Goal: Book appointment/travel/reservation

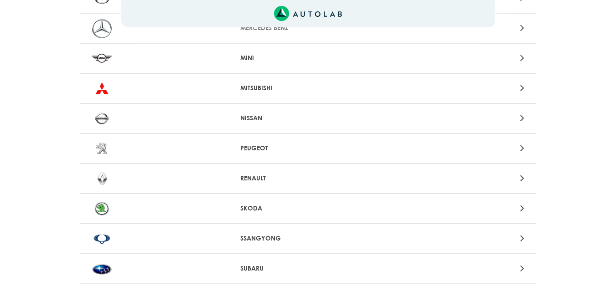
scroll to position [821, 0]
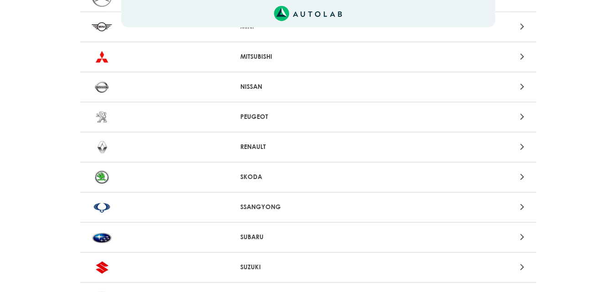
click at [253, 147] on p "RENAULT" at bounding box center [308, 147] width 136 height 10
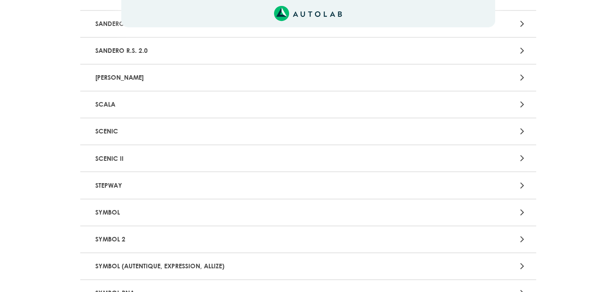
scroll to position [1098, 0]
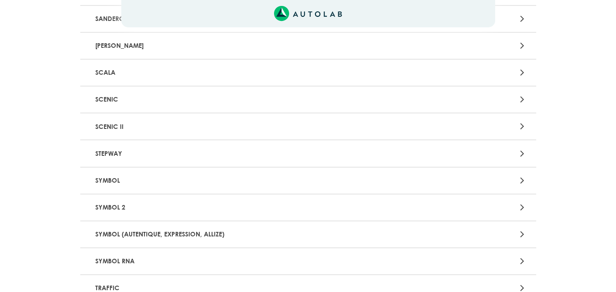
click at [218, 176] on p "SYMBOL" at bounding box center [234, 180] width 284 height 17
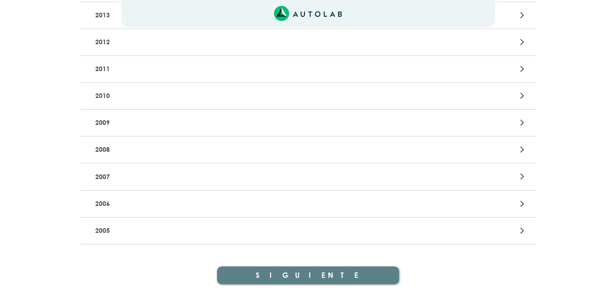
scroll to position [318, 0]
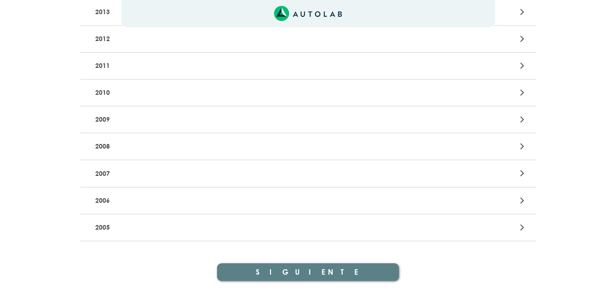
click at [524, 228] on icon at bounding box center [523, 228] width 4 height 12
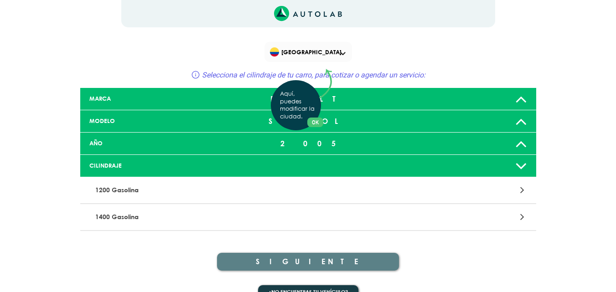
click at [434, 219] on div "Aquí, puedes modificar la ciudad. OK .aex,.bex{fill:none!important;stroke:#50c4…" at bounding box center [308, 146] width 616 height 292
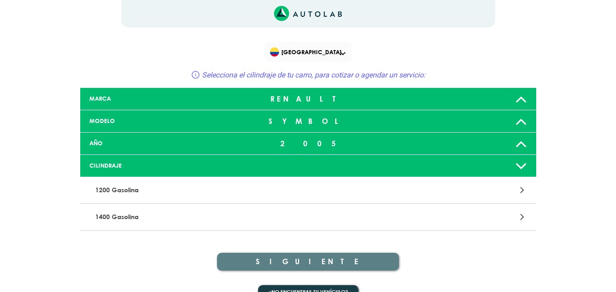
click at [512, 218] on div at bounding box center [457, 217] width 149 height 12
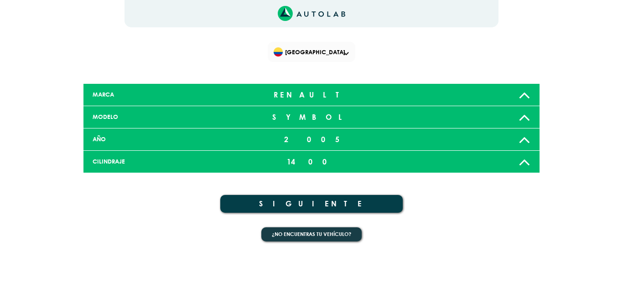
click at [336, 203] on button "SIGUIENTE" at bounding box center [311, 204] width 183 height 18
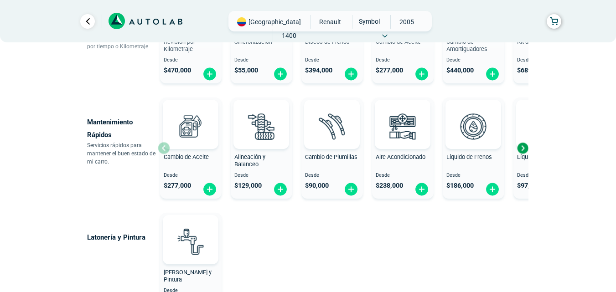
scroll to position [528, 0]
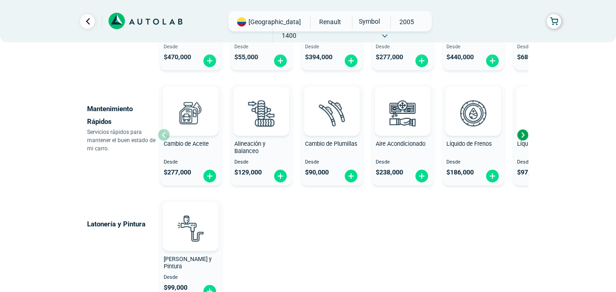
click at [523, 135] on div "Next slide" at bounding box center [523, 135] width 14 height 14
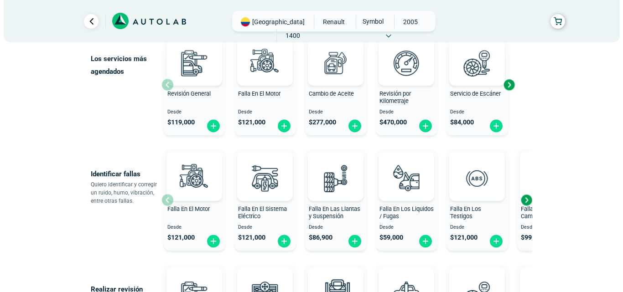
scroll to position [113, 0]
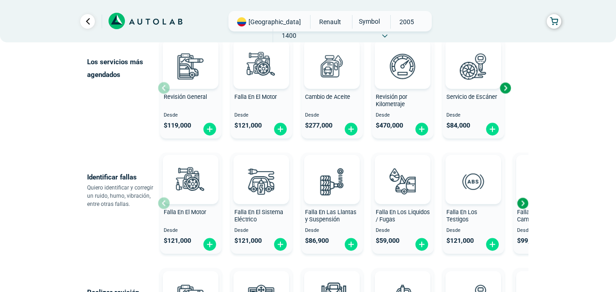
click at [523, 205] on div "Next slide" at bounding box center [523, 204] width 14 height 14
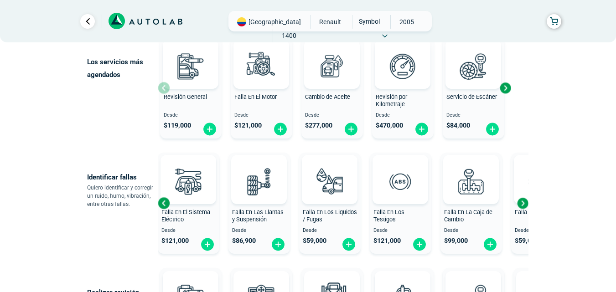
click at [523, 205] on div "Next slide" at bounding box center [523, 204] width 14 height 14
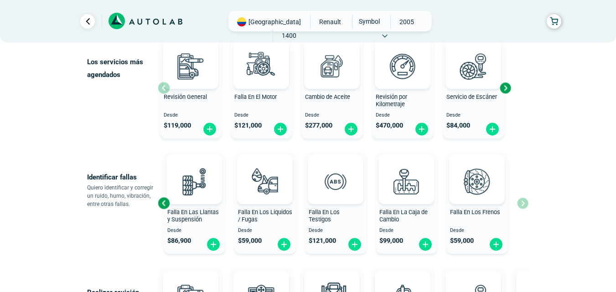
click at [523, 205] on div "Falla En El Motor Desde $ 121,000 Falla En El Sistema Eléctrico Desde $ 121,000…" at bounding box center [343, 203] width 371 height 109
click at [162, 201] on div "Previous slide" at bounding box center [164, 204] width 14 height 14
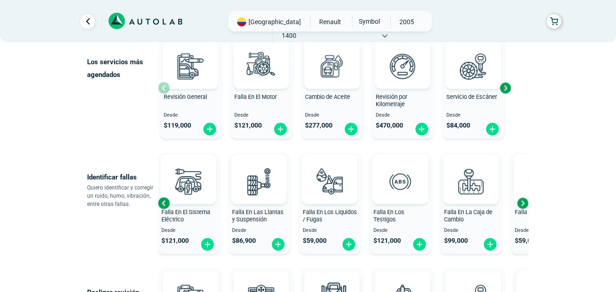
click at [162, 201] on div "Previous slide" at bounding box center [164, 204] width 14 height 14
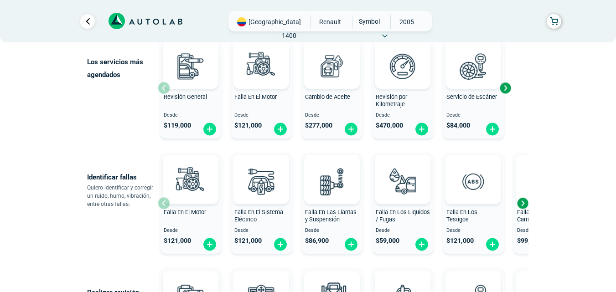
click at [162, 201] on div "Falla En El Motor Desde $ 121,000" at bounding box center [191, 203] width 62 height 97
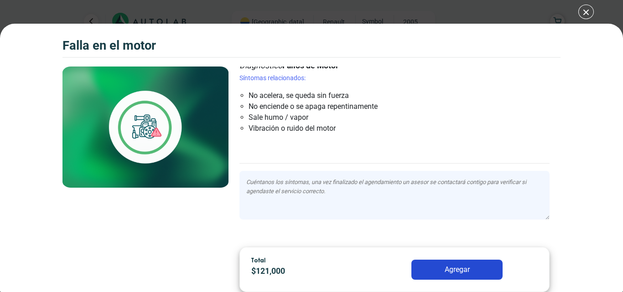
scroll to position [40, 0]
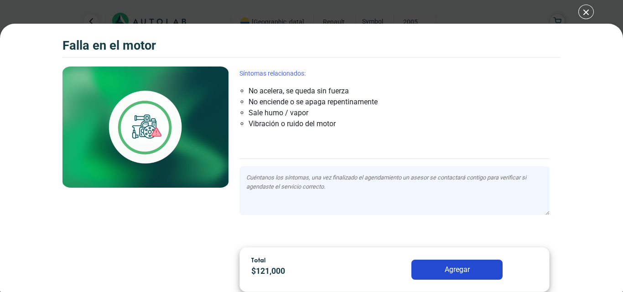
click at [249, 91] on li "No acelera, se queda sin fuerza" at bounding box center [369, 91] width 241 height 11
click at [249, 101] on li "No enciende o se apaga repentinamente" at bounding box center [369, 102] width 241 height 11
click at [585, 14] on div "Falla en el Motor Falla en el Motor Falla en el Motor" at bounding box center [311, 146] width 623 height 292
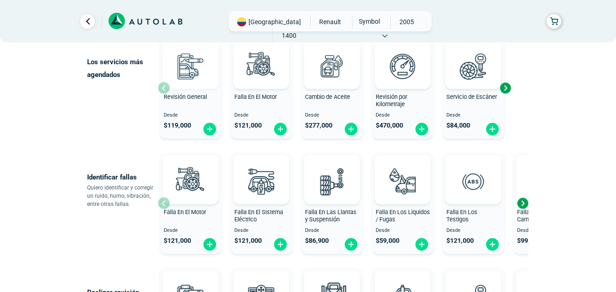
click at [185, 81] on img at bounding box center [191, 66] width 40 height 40
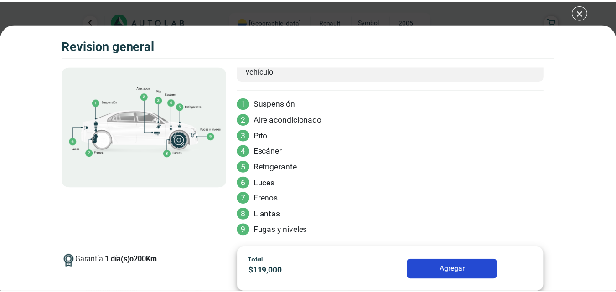
scroll to position [71, 0]
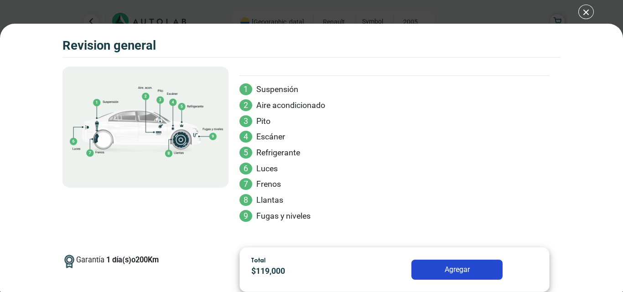
click at [585, 16] on div "Volkswagen Crossfox 2018 REVISION GENERAL $ 119,000 1 200" at bounding box center [311, 146] width 623 height 292
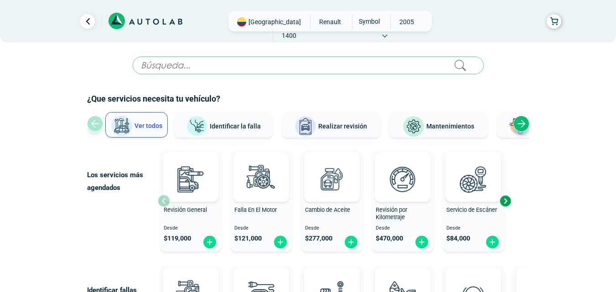
click at [218, 127] on span "Identificar la falla" at bounding box center [235, 125] width 51 height 7
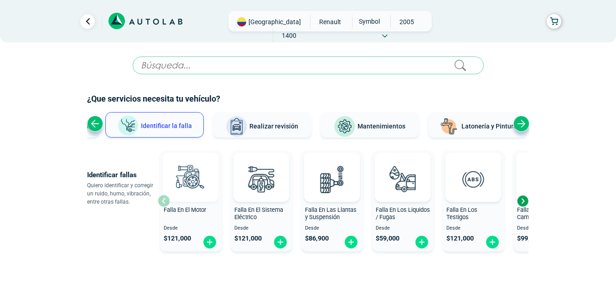
click at [193, 182] on img at bounding box center [191, 179] width 40 height 40
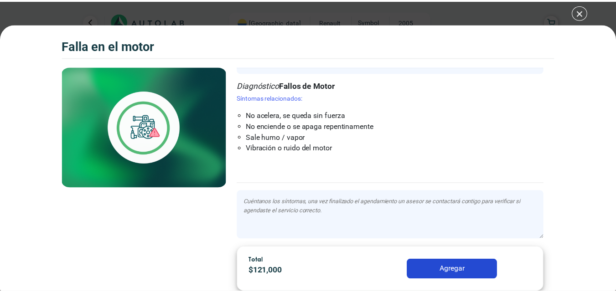
scroll to position [40, 0]
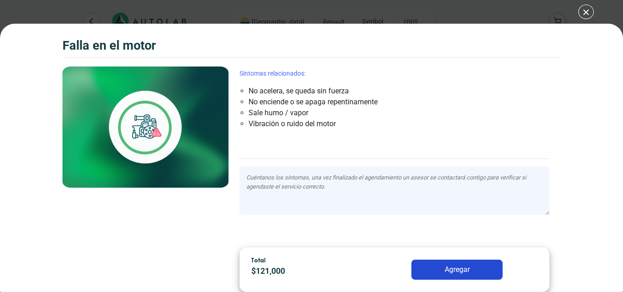
click at [584, 15] on div "Falla en el Motor Falla en el Motor Falla en el Motor" at bounding box center [311, 146] width 623 height 292
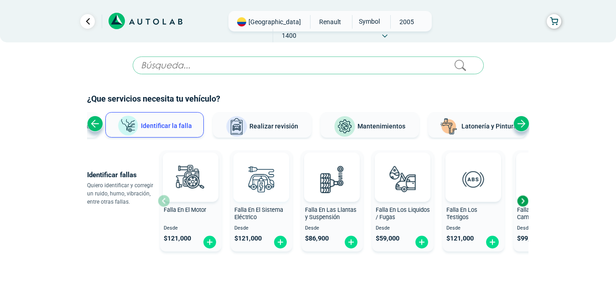
click at [260, 196] on img at bounding box center [261, 179] width 40 height 40
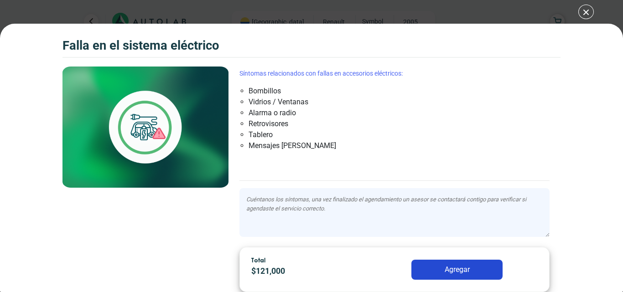
click at [585, 15] on div "Falla en el Sistema eléctrico Falla en el Sistema eléctrico Cuando presentamos …" at bounding box center [311, 146] width 623 height 292
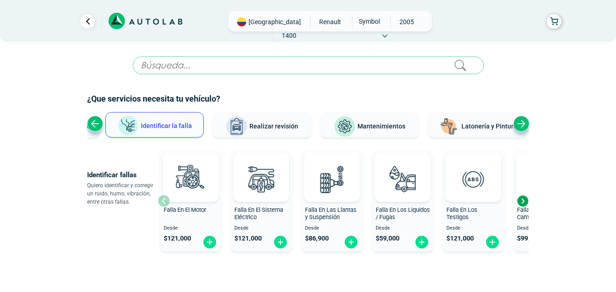
click at [523, 201] on div "Next slide" at bounding box center [523, 201] width 14 height 14
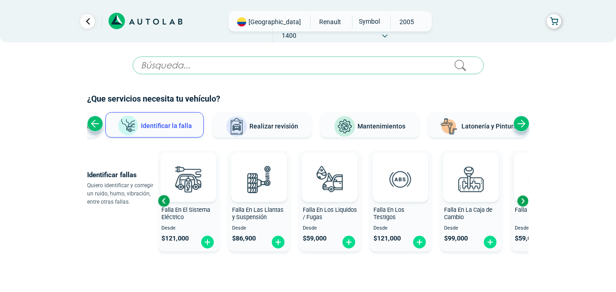
click at [523, 201] on div "Next slide" at bounding box center [523, 201] width 14 height 14
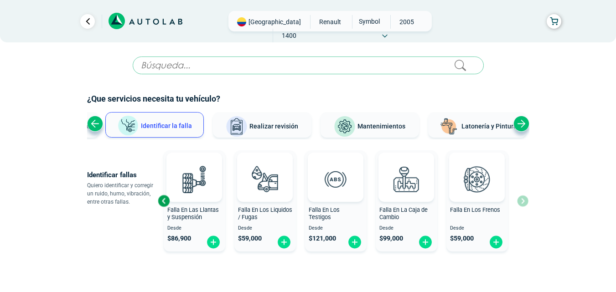
click at [161, 202] on div "Previous slide" at bounding box center [164, 201] width 14 height 14
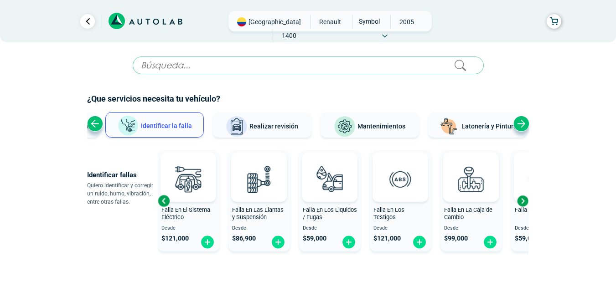
click at [161, 202] on div "Previous slide" at bounding box center [164, 201] width 14 height 14
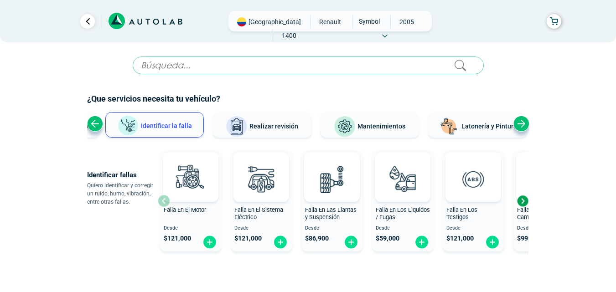
click at [161, 202] on div "Falla En El Motor Desde $ 121,000" at bounding box center [191, 201] width 62 height 97
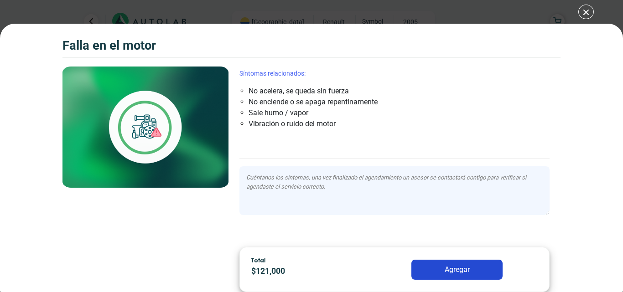
click at [468, 266] on button "Agregar" at bounding box center [457, 270] width 91 height 20
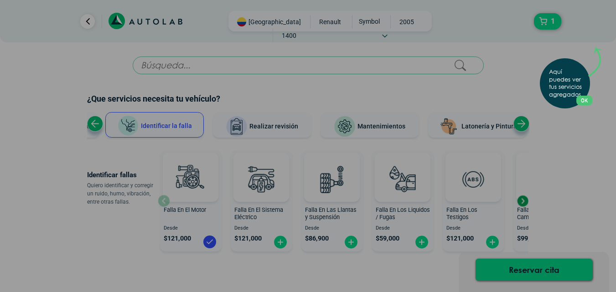
click at [280, 244] on div "Aquí puedes ver tus servicios agregados. OK .aex,.bex{fill:none!important;strok…" at bounding box center [308, 146] width 616 height 292
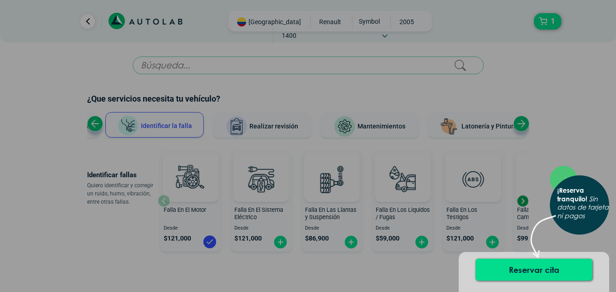
click at [558, 53] on div "× ¡Reserva tranquilo! Sin datos de tarjeta ni pagos" at bounding box center [308, 146] width 616 height 292
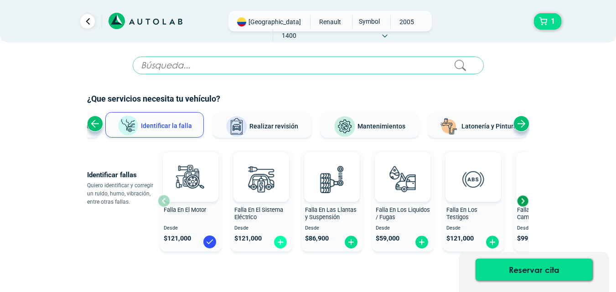
click at [280, 240] on img at bounding box center [280, 242] width 15 height 14
click at [351, 244] on img at bounding box center [351, 242] width 15 height 14
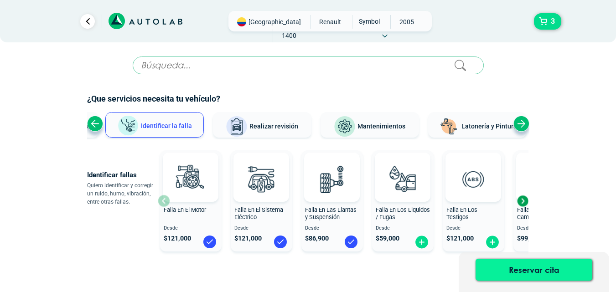
click at [506, 268] on button "Reservar cita" at bounding box center [534, 270] width 117 height 22
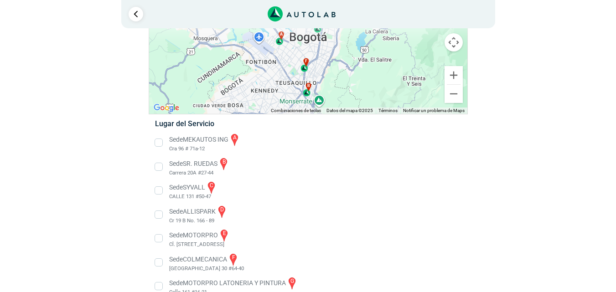
scroll to position [89, 0]
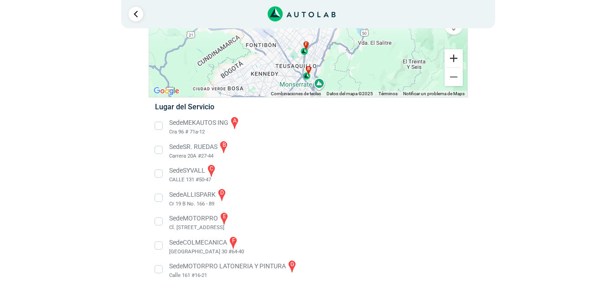
click at [454, 60] on button "Ampliar" at bounding box center [454, 58] width 18 height 18
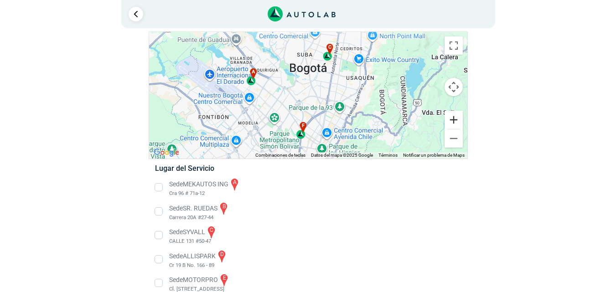
scroll to position [23, 0]
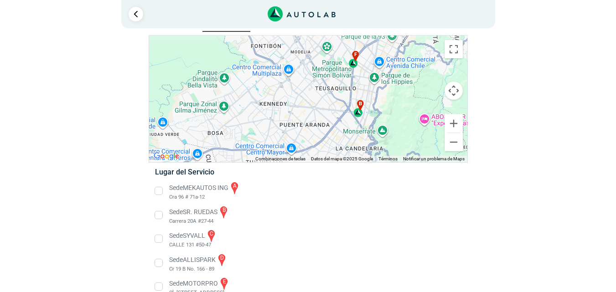
drag, startPoint x: 317, startPoint y: 95, endPoint x: 368, endPoint y: 24, distance: 87.4
click at [368, 24] on div "3 Llevo mi carro [GEOGRAPHIC_DATA] ← Mover a la izquierda → ↑ ↓ + - Fin" at bounding box center [309, 167] width 548 height 381
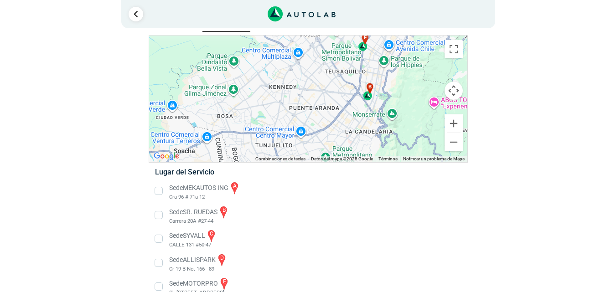
drag, startPoint x: 326, startPoint y: 116, endPoint x: 343, endPoint y: 89, distance: 31.1
click at [343, 89] on div "a b c d e f g" at bounding box center [308, 99] width 318 height 127
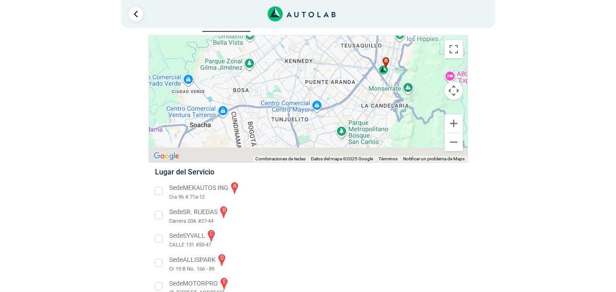
drag, startPoint x: 343, startPoint y: 89, endPoint x: 357, endPoint y: 61, distance: 31.8
click at [357, 61] on div "a b c d e f g" at bounding box center [308, 99] width 318 height 127
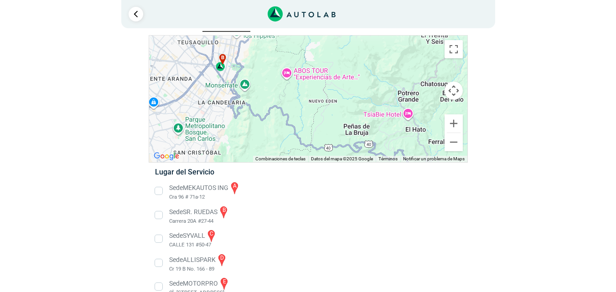
drag, startPoint x: 373, startPoint y: 84, endPoint x: 167, endPoint y: 117, distance: 208.5
click at [170, 114] on div "a b c d e f g" at bounding box center [308, 99] width 318 height 127
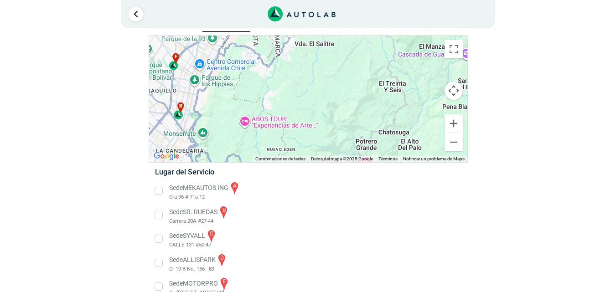
drag, startPoint x: 322, startPoint y: 70, endPoint x: 305, endPoint y: 125, distance: 57.7
click at [305, 125] on div "a b c d e f g" at bounding box center [308, 99] width 318 height 127
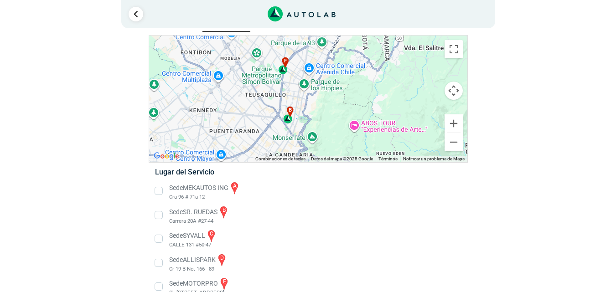
drag, startPoint x: 304, startPoint y: 104, endPoint x: 428, endPoint y: 83, distance: 125.5
click at [428, 83] on div "a b c d e f g" at bounding box center [308, 99] width 318 height 127
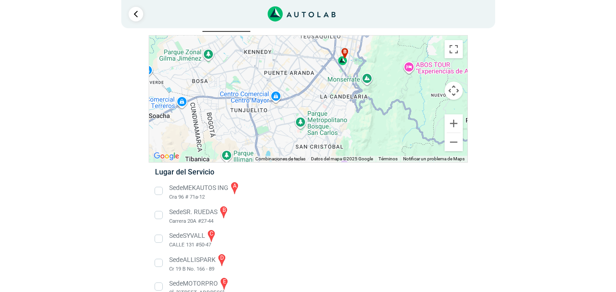
drag, startPoint x: 374, startPoint y: 123, endPoint x: 390, endPoint y: 47, distance: 78.3
click at [389, 48] on div "a b c d e f g" at bounding box center [308, 99] width 318 height 127
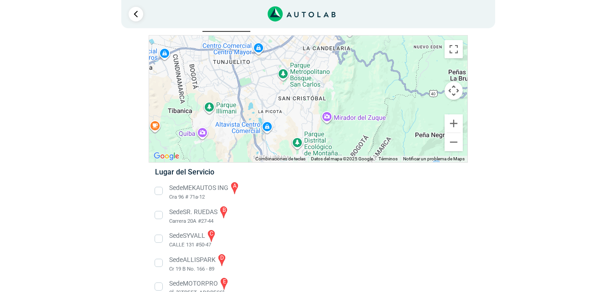
drag, startPoint x: 380, startPoint y: 127, endPoint x: 362, endPoint y: 80, distance: 50.3
click at [362, 80] on div "a b c d e f g" at bounding box center [308, 99] width 318 height 127
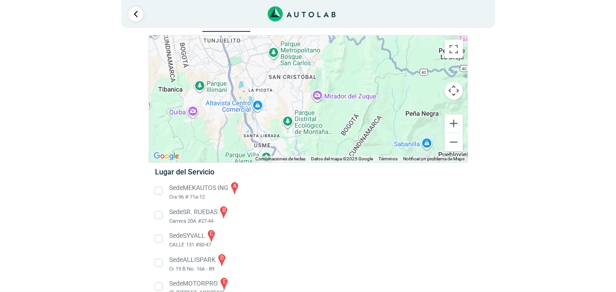
drag, startPoint x: 337, startPoint y: 92, endPoint x: 354, endPoint y: 66, distance: 31.0
click at [354, 66] on div "a b c d e f g" at bounding box center [308, 99] width 318 height 127
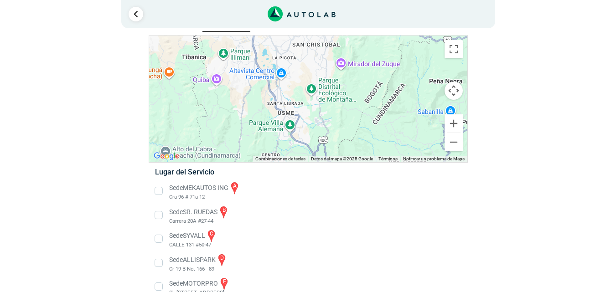
click at [227, 211] on li "Sede SR. [PERSON_NAME] b Carrera 20A #27-44" at bounding box center [308, 215] width 320 height 21
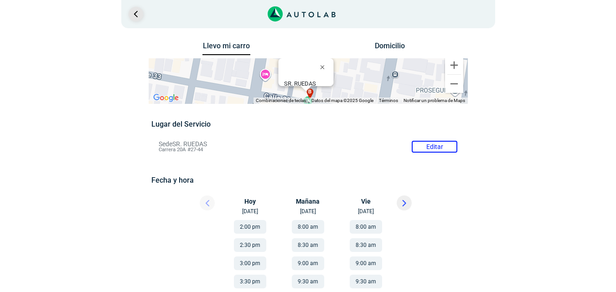
click at [136, 16] on link "Ir al paso anterior" at bounding box center [136, 14] width 15 height 15
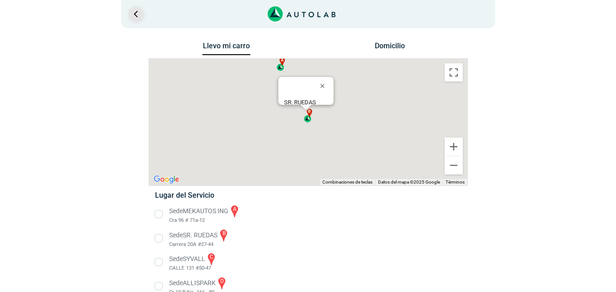
scroll to position [23, 0]
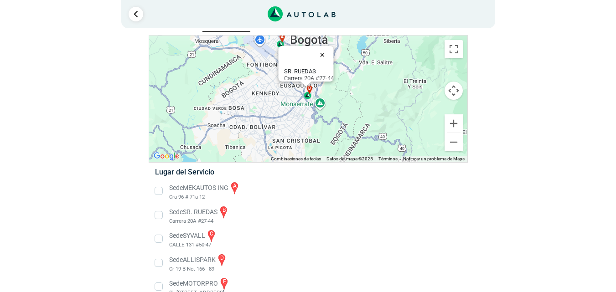
click at [328, 47] on button "Cerrar" at bounding box center [324, 55] width 22 height 22
click at [454, 143] on button "Reducir" at bounding box center [454, 142] width 18 height 18
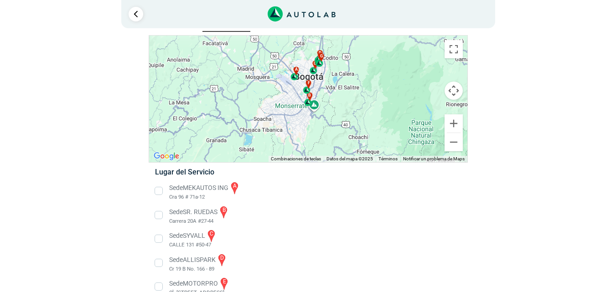
drag, startPoint x: 348, startPoint y: 87, endPoint x: 347, endPoint y: 99, distance: 11.4
click at [347, 97] on div "a b c d e f g" at bounding box center [308, 99] width 318 height 127
click at [281, 105] on div "a b c d e f g" at bounding box center [308, 99] width 318 height 127
click at [452, 121] on button "Ampliar" at bounding box center [454, 124] width 18 height 18
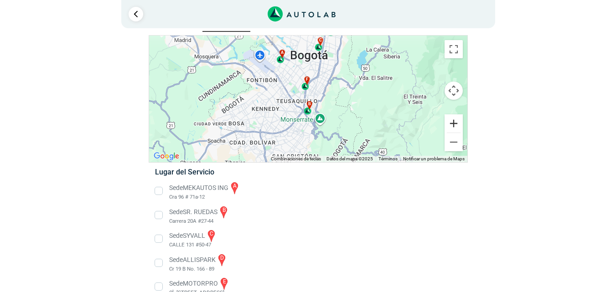
click at [452, 121] on button "Ampliar" at bounding box center [454, 124] width 18 height 18
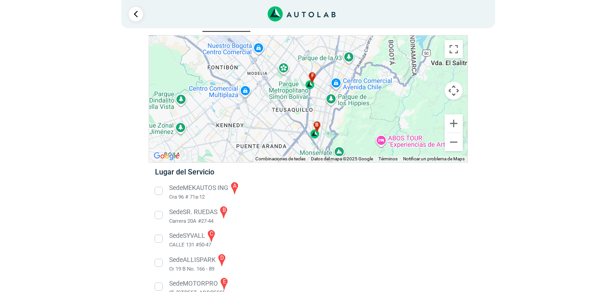
drag, startPoint x: 370, startPoint y: 92, endPoint x: 386, endPoint y: 109, distance: 23.6
click at [385, 107] on div "a b c d e f g" at bounding box center [308, 99] width 318 height 127
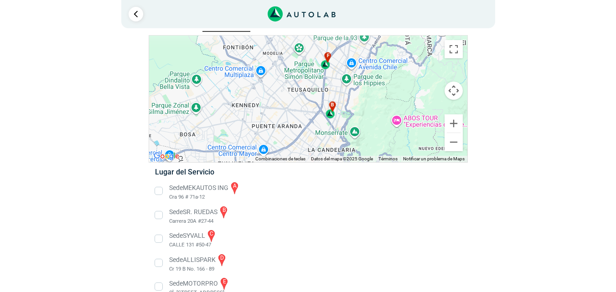
drag, startPoint x: 391, startPoint y: 116, endPoint x: 400, endPoint y: 85, distance: 31.7
click at [400, 85] on div "a b c d e f g" at bounding box center [308, 99] width 318 height 127
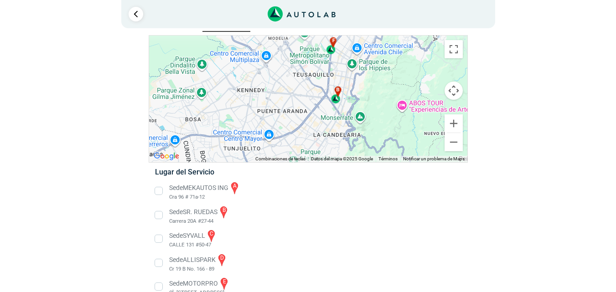
drag, startPoint x: 277, startPoint y: 104, endPoint x: 285, endPoint y: 84, distance: 21.1
click at [285, 84] on div "a b c d e f g" at bounding box center [308, 99] width 318 height 127
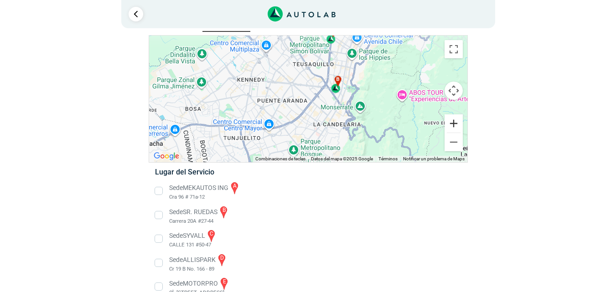
click at [453, 126] on button "Ampliar" at bounding box center [454, 124] width 18 height 18
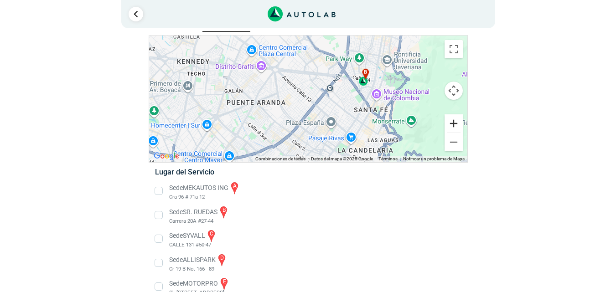
click at [453, 126] on button "Ampliar" at bounding box center [454, 124] width 18 height 18
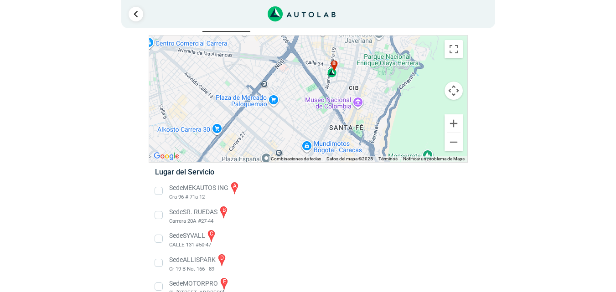
drag, startPoint x: 373, startPoint y: 87, endPoint x: 277, endPoint y: 97, distance: 96.8
click at [277, 97] on div "a b c d e f g" at bounding box center [308, 99] width 318 height 127
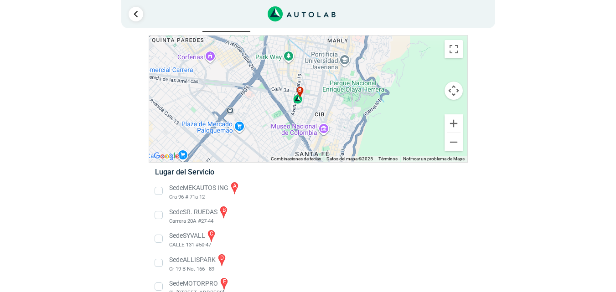
click at [362, 93] on div "a b c d e f g" at bounding box center [308, 99] width 318 height 127
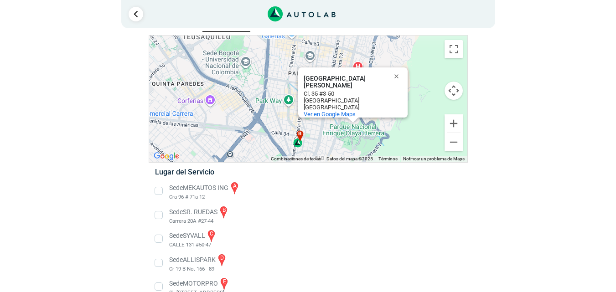
click at [272, 91] on div "a b c d e f g" at bounding box center [308, 99] width 318 height 127
click at [233, 117] on div "a b c d e f g" at bounding box center [308, 99] width 318 height 127
click at [451, 142] on button "Reducir" at bounding box center [454, 142] width 18 height 18
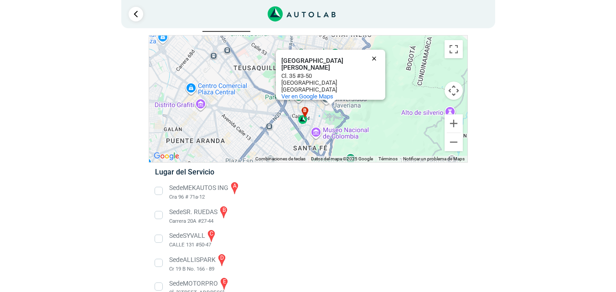
click at [375, 52] on button "Cerrar" at bounding box center [376, 58] width 22 height 22
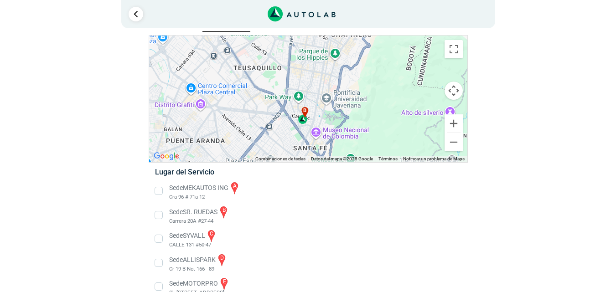
click at [242, 116] on div "a b c d e f g" at bounding box center [308, 99] width 318 height 127
click at [458, 145] on button "Reducir" at bounding box center [454, 142] width 18 height 18
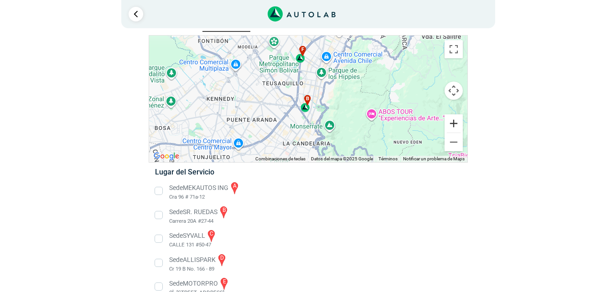
click at [453, 128] on button "Ampliar" at bounding box center [454, 124] width 18 height 18
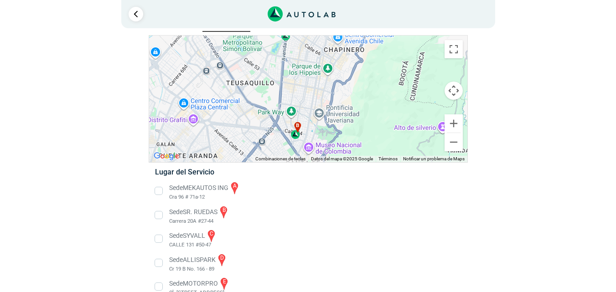
drag, startPoint x: 250, startPoint y: 83, endPoint x: 243, endPoint y: 99, distance: 17.6
click at [243, 99] on div "a b c d e f g" at bounding box center [308, 99] width 318 height 127
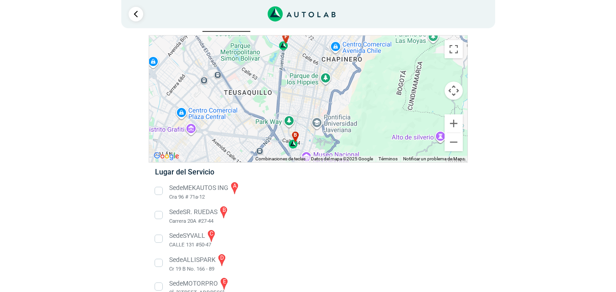
drag, startPoint x: 252, startPoint y: 86, endPoint x: 247, endPoint y: 104, distance: 19.5
click at [247, 104] on div "a b c d e f g" at bounding box center [308, 99] width 318 height 127
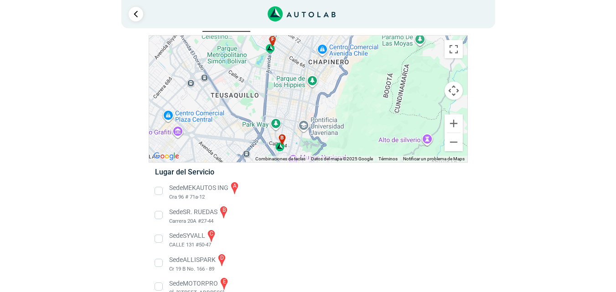
drag, startPoint x: 292, startPoint y: 98, endPoint x: 278, endPoint y: 86, distance: 18.2
click at [280, 88] on div "a b c d e f g" at bounding box center [308, 99] width 318 height 127
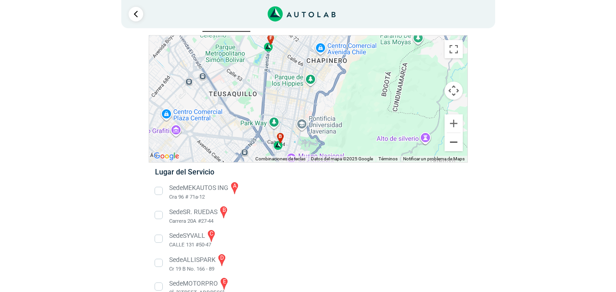
click at [453, 144] on button "Reducir" at bounding box center [454, 142] width 18 height 18
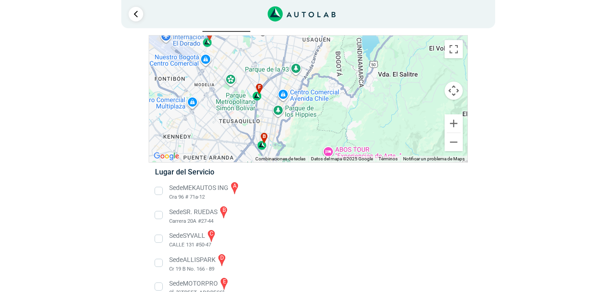
drag, startPoint x: 268, startPoint y: 91, endPoint x: 218, endPoint y: 128, distance: 62.6
click at [218, 128] on div "a b c d e f g" at bounding box center [308, 99] width 318 height 127
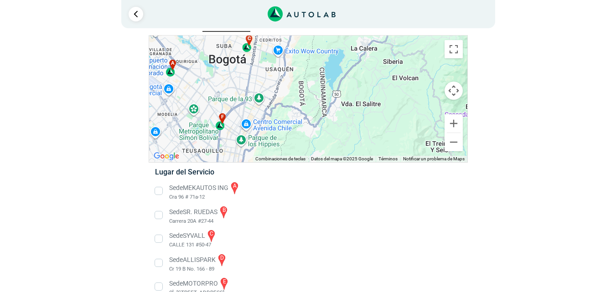
drag, startPoint x: 234, startPoint y: 99, endPoint x: 240, endPoint y: 124, distance: 25.2
click at [240, 124] on div "a b c d e f g" at bounding box center [308, 99] width 318 height 127
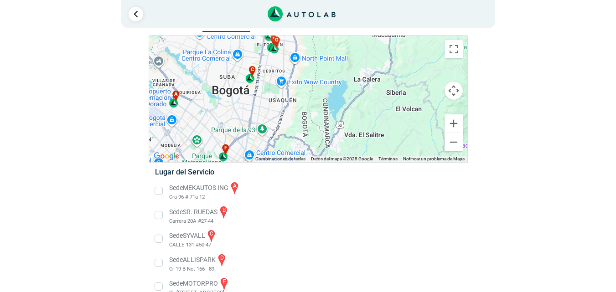
drag, startPoint x: 286, startPoint y: 96, endPoint x: 273, endPoint y: 122, distance: 28.6
click at [273, 121] on div "a b c d e f g" at bounding box center [308, 99] width 318 height 127
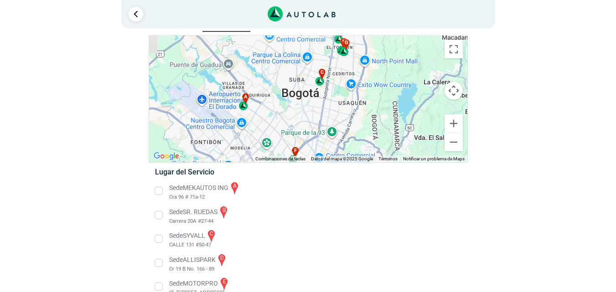
drag, startPoint x: 190, startPoint y: 133, endPoint x: 285, endPoint y: 112, distance: 96.8
click at [285, 112] on div "a b c d e f g" at bounding box center [308, 99] width 318 height 127
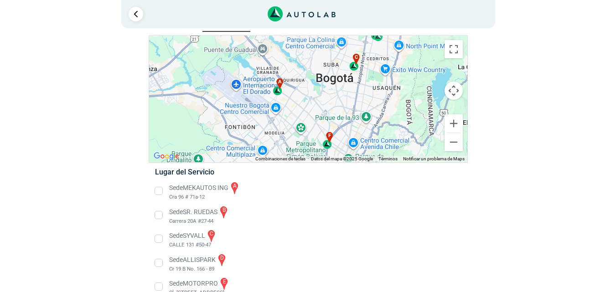
drag, startPoint x: 275, startPoint y: 112, endPoint x: 314, endPoint y: 85, distance: 47.8
click at [314, 85] on div "a b c d e f g" at bounding box center [308, 99] width 318 height 127
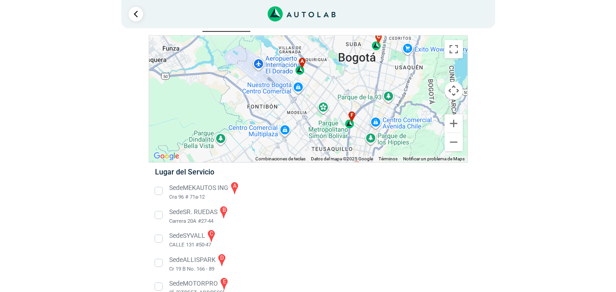
drag, startPoint x: 301, startPoint y: 134, endPoint x: 316, endPoint y: 99, distance: 38.6
click at [315, 99] on div "a b c d e f g" at bounding box center [308, 99] width 318 height 127
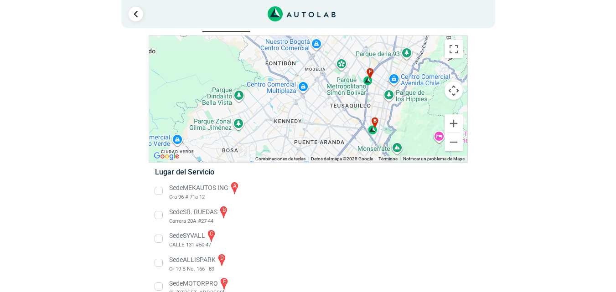
drag, startPoint x: 297, startPoint y: 127, endPoint x: 367, endPoint y: 99, distance: 75.9
click at [364, 99] on div "a b c d e f g" at bounding box center [308, 99] width 318 height 127
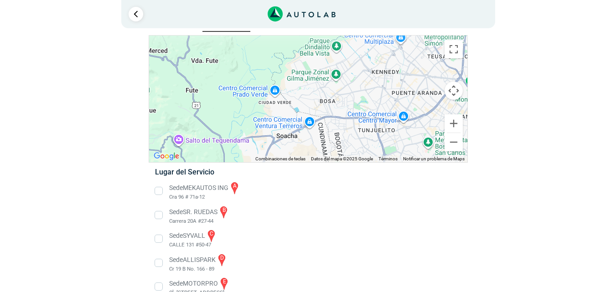
drag, startPoint x: 326, startPoint y: 104, endPoint x: 284, endPoint y: 110, distance: 42.8
click at [284, 110] on div "a b c d e f g" at bounding box center [308, 99] width 318 height 127
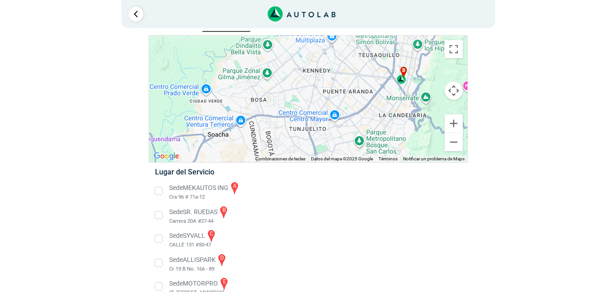
drag, startPoint x: 315, startPoint y: 102, endPoint x: 281, endPoint y: 95, distance: 34.8
click at [281, 95] on div "a b c d e f g" at bounding box center [308, 99] width 318 height 127
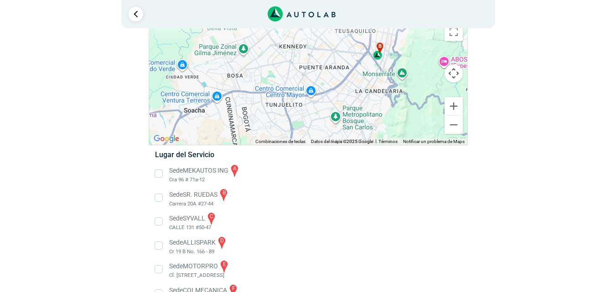
scroll to position [0, 0]
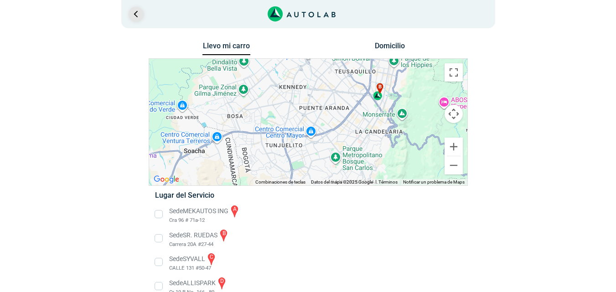
click at [135, 13] on link "Ir al paso anterior" at bounding box center [136, 14] width 15 height 15
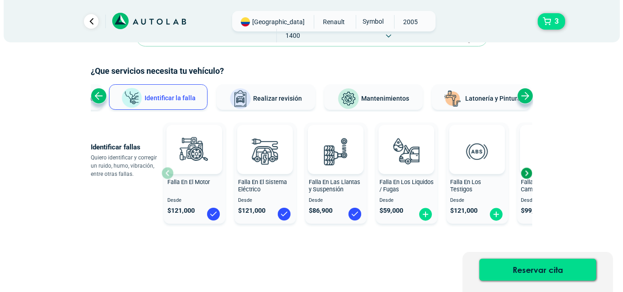
scroll to position [43, 0]
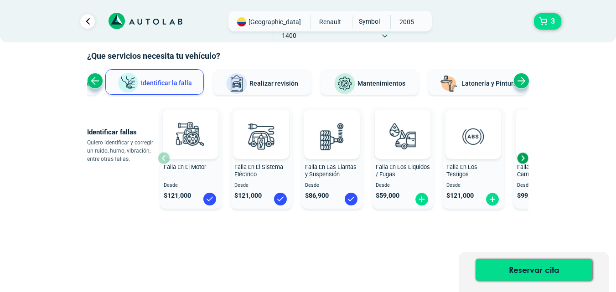
click at [265, 81] on span "Realizar revisión" at bounding box center [274, 83] width 49 height 7
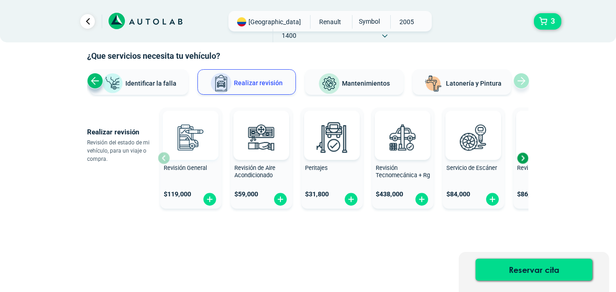
click at [192, 139] on img at bounding box center [191, 137] width 40 height 40
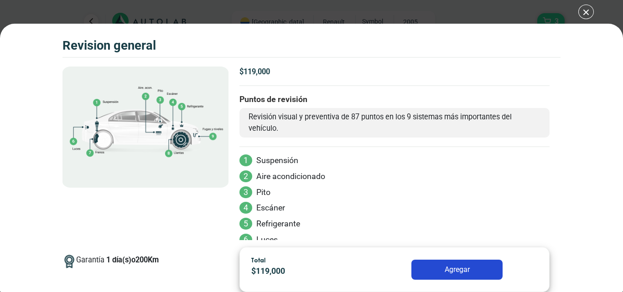
click at [584, 13] on div "Volkswagen Crossfox 2018 REVISION GENERAL 3" at bounding box center [311, 146] width 623 height 292
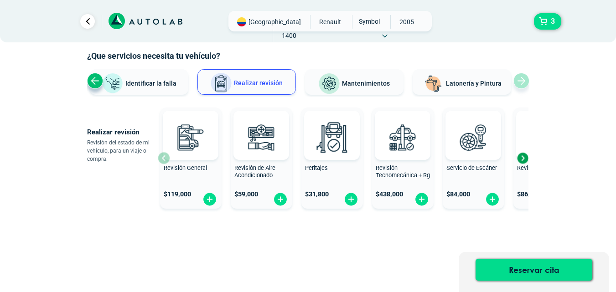
click at [523, 158] on div "Next slide" at bounding box center [523, 158] width 14 height 14
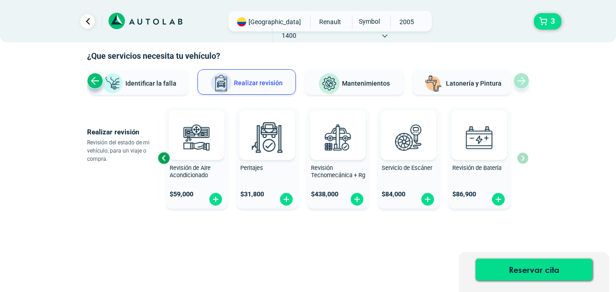
click at [388, 34] on icon at bounding box center [384, 36] width 5 height 4
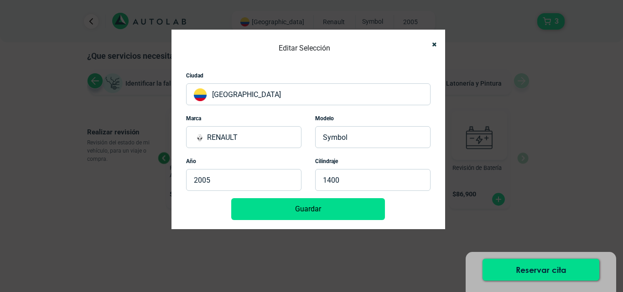
click at [221, 183] on p "2005" at bounding box center [243, 180] width 115 height 22
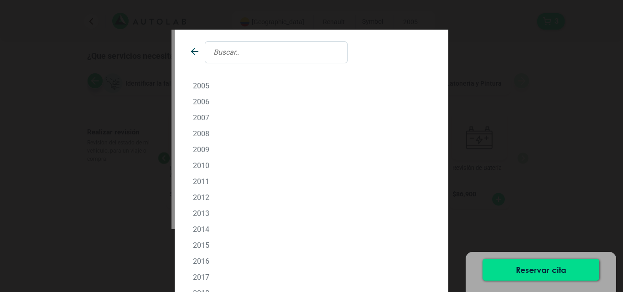
click at [191, 51] on icon at bounding box center [194, 51] width 11 height 11
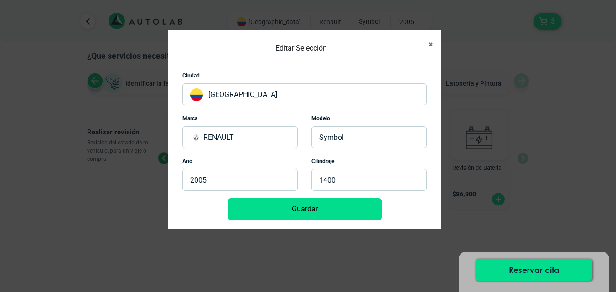
click at [430, 44] on icon "Close" at bounding box center [430, 45] width 5 height 6
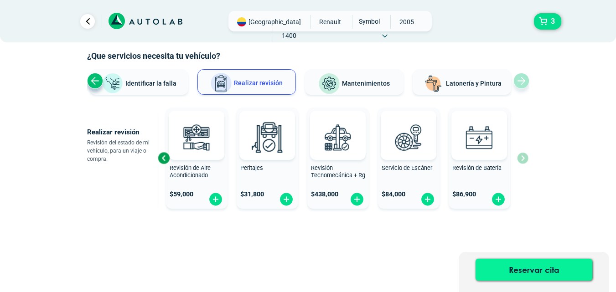
click at [520, 275] on button "Reservar cita" at bounding box center [534, 270] width 117 height 22
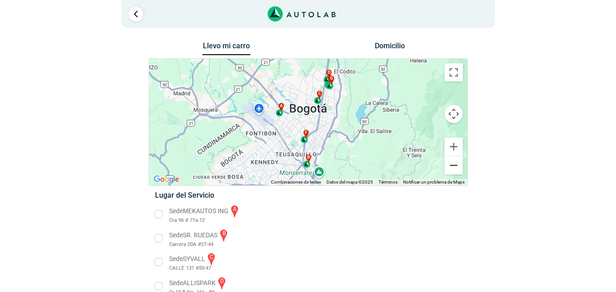
click at [454, 163] on button "Reducir" at bounding box center [454, 166] width 18 height 18
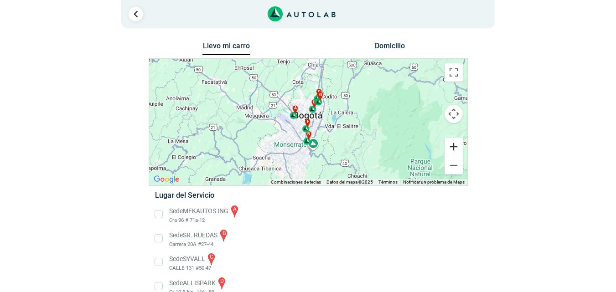
click at [452, 147] on button "Ampliar" at bounding box center [454, 147] width 18 height 18
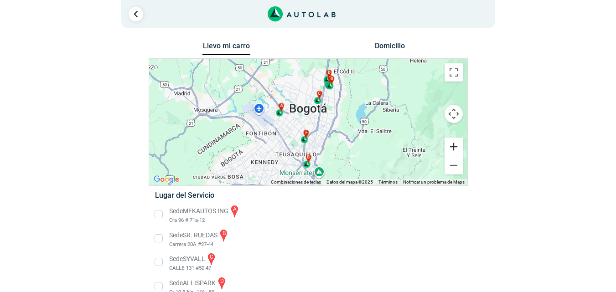
click at [452, 147] on button "Ampliar" at bounding box center [454, 147] width 18 height 18
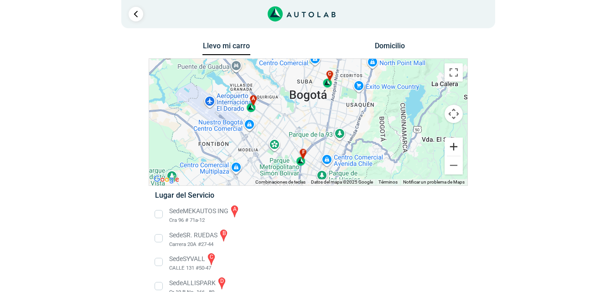
click at [452, 147] on button "Ampliar" at bounding box center [454, 147] width 18 height 18
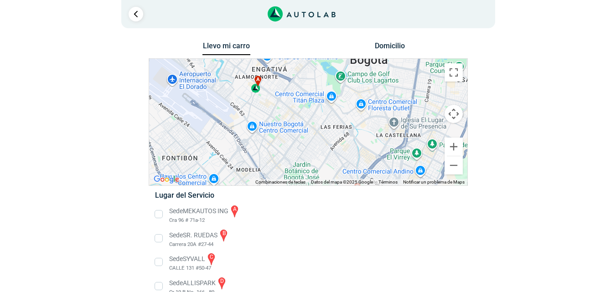
drag, startPoint x: 248, startPoint y: 128, endPoint x: 327, endPoint y: 120, distance: 79.4
click at [327, 120] on div "a b c d e f g" at bounding box center [308, 122] width 318 height 127
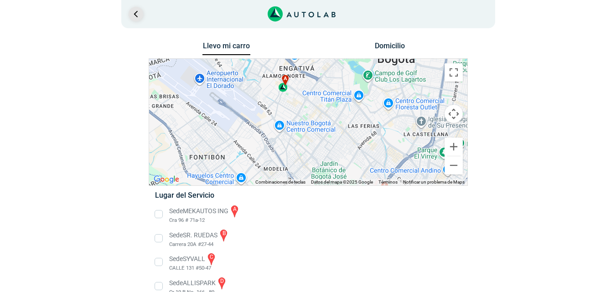
click at [137, 12] on link "Ir al paso anterior" at bounding box center [136, 14] width 15 height 15
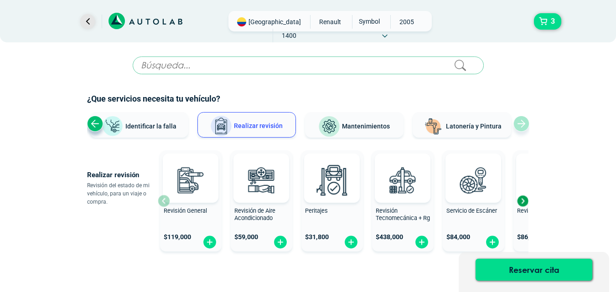
click at [87, 17] on link "Ir al paso anterior" at bounding box center [87, 21] width 15 height 15
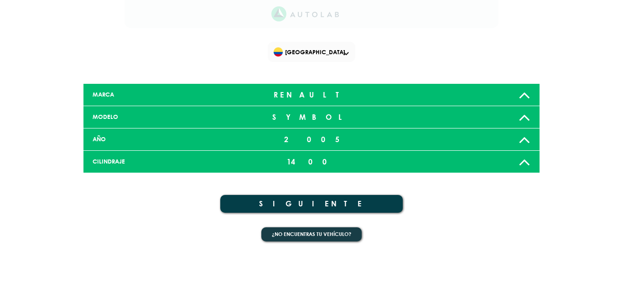
click at [308, 143] on div "2005" at bounding box center [311, 139] width 151 height 18
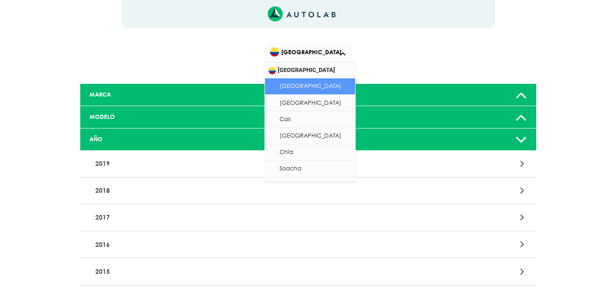
click at [329, 51] on span "[GEOGRAPHIC_DATA]" at bounding box center [309, 52] width 78 height 13
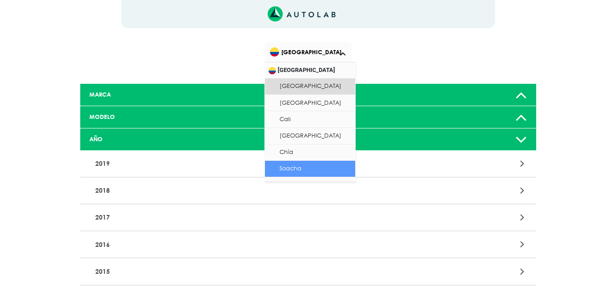
click at [306, 172] on li "Soacha" at bounding box center [310, 169] width 90 height 16
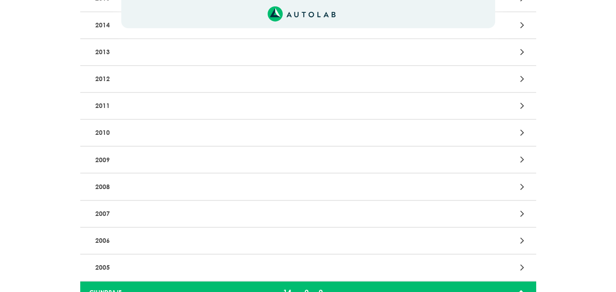
scroll to position [365, 0]
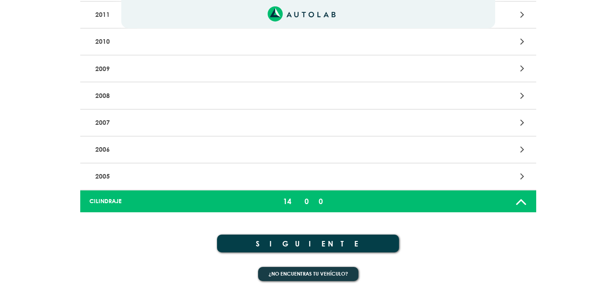
click at [304, 246] on button "SIGUIENTE" at bounding box center [308, 244] width 183 height 18
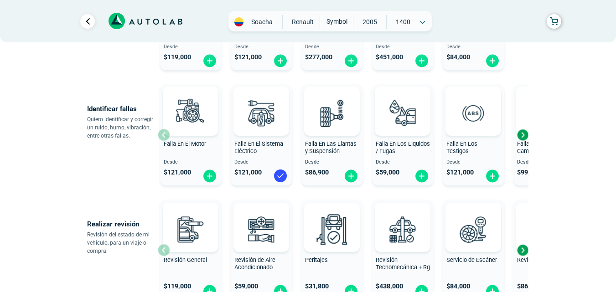
scroll to position [183, 0]
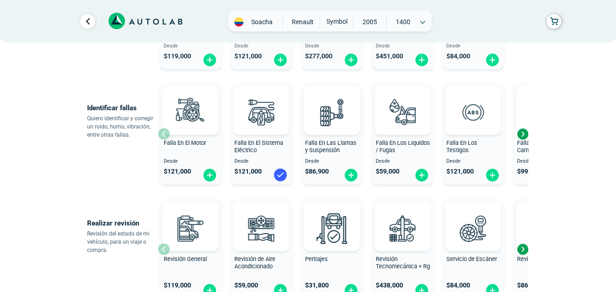
click at [278, 173] on img at bounding box center [280, 175] width 15 height 15
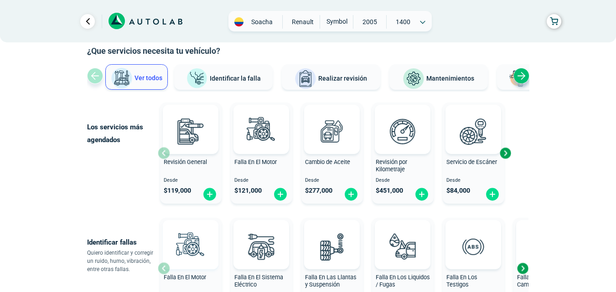
scroll to position [46, 0]
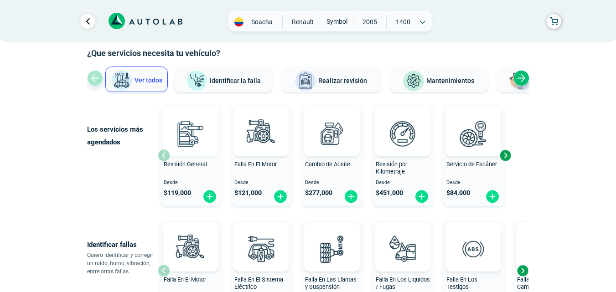
click at [193, 146] on img at bounding box center [191, 134] width 40 height 40
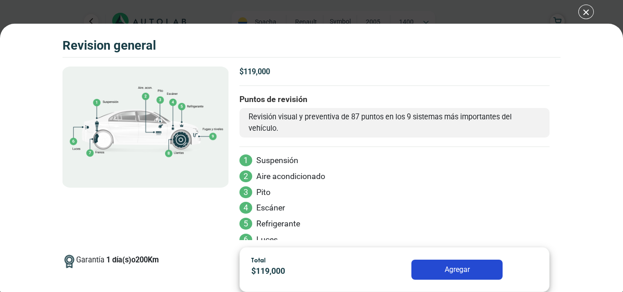
click at [452, 266] on button "Agregar" at bounding box center [457, 270] width 91 height 20
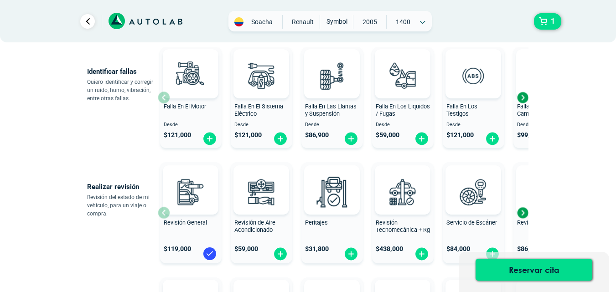
scroll to position [228, 0]
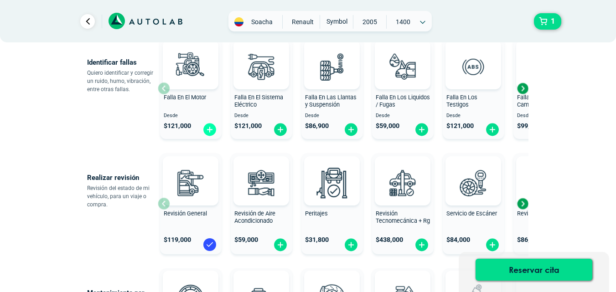
click at [209, 129] on img at bounding box center [210, 130] width 15 height 14
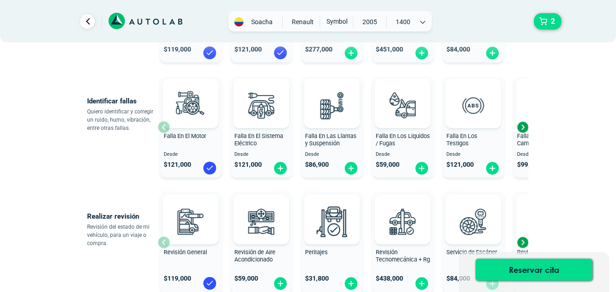
scroll to position [183, 0]
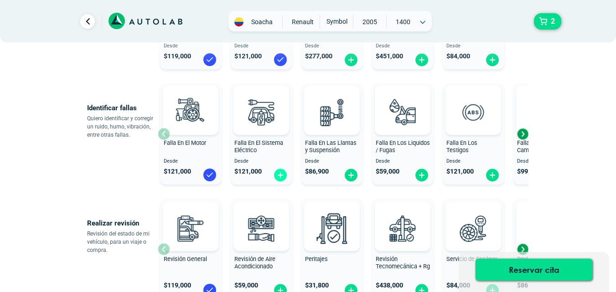
click at [282, 175] on img at bounding box center [280, 175] width 15 height 14
click at [524, 272] on button "Reservar cita" at bounding box center [534, 270] width 117 height 22
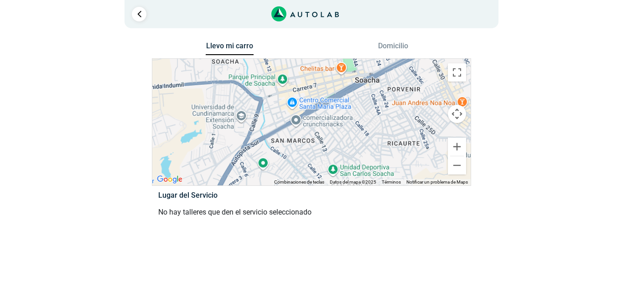
click at [391, 50] on button "Domicilio" at bounding box center [394, 48] width 48 height 13
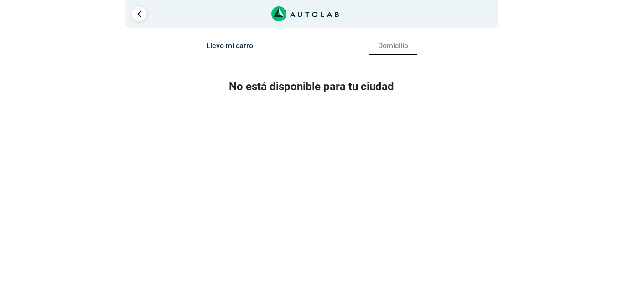
click at [216, 47] on button "Llevo mi carro" at bounding box center [230, 48] width 48 height 13
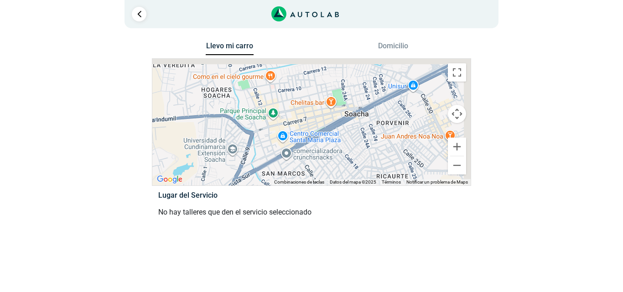
drag, startPoint x: 359, startPoint y: 95, endPoint x: 346, endPoint y: 130, distance: 37.4
click at [346, 130] on div at bounding box center [311, 122] width 318 height 127
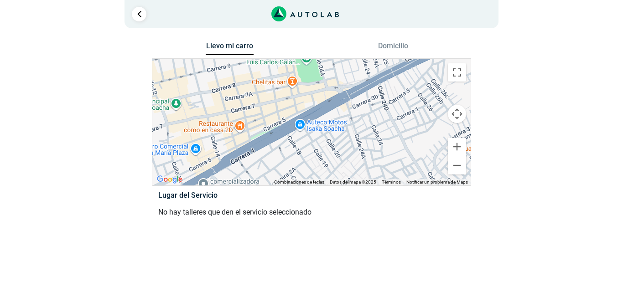
drag, startPoint x: 382, startPoint y: 125, endPoint x: 361, endPoint y: 119, distance: 21.5
click at [361, 119] on div at bounding box center [311, 122] width 318 height 127
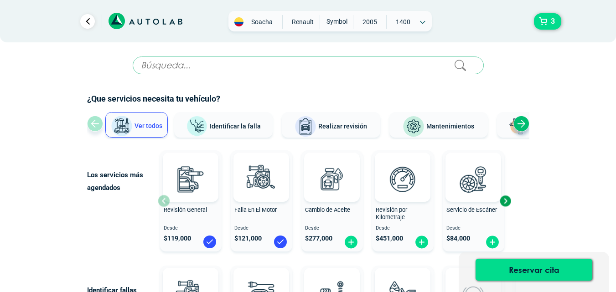
scroll to position [46, 0]
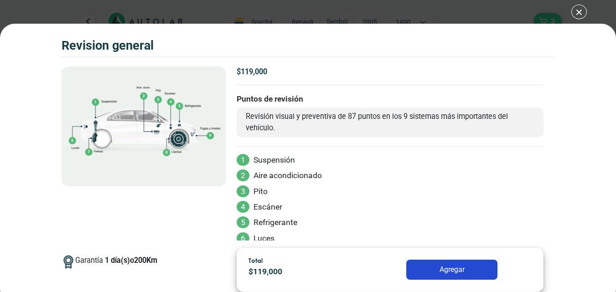
scroll to position [113, 0]
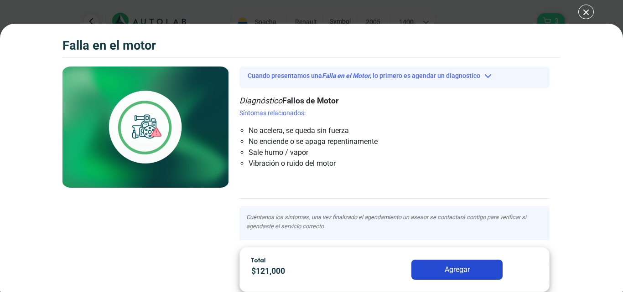
click at [587, 11] on div "Falla en el Motor 3 Falla en el Motor" at bounding box center [311, 146] width 623 height 292
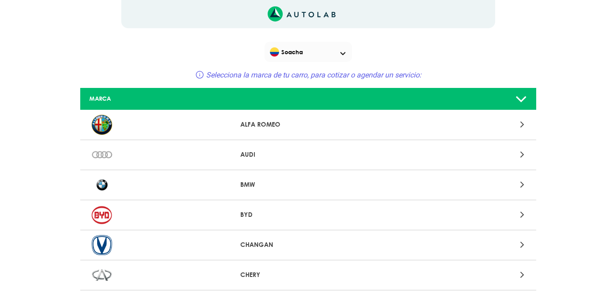
click at [301, 51] on span "Soacha" at bounding box center [309, 52] width 78 height 13
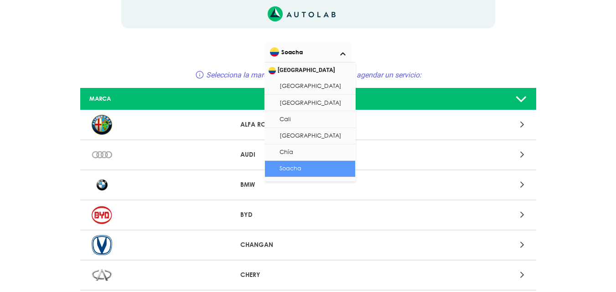
click at [292, 168] on li "Soacha" at bounding box center [310, 169] width 90 height 16
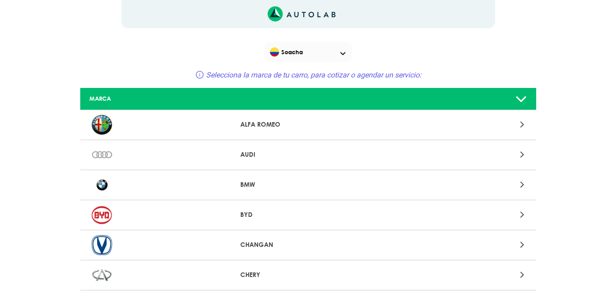
click at [522, 102] on icon at bounding box center [522, 99] width 12 height 18
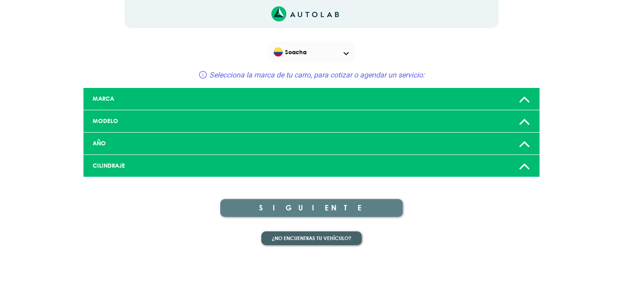
click at [290, 240] on button "¿No encuentras tu vehículo?" at bounding box center [311, 239] width 100 height 14
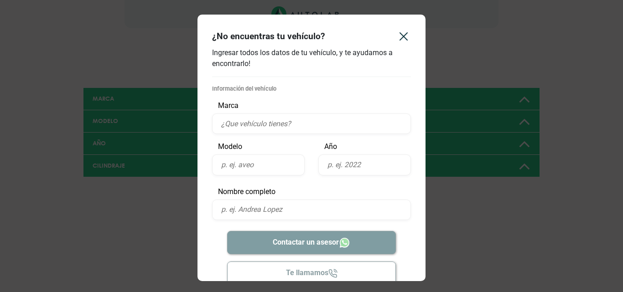
click at [244, 105] on p "Marca" at bounding box center [311, 105] width 199 height 11
click at [242, 128] on input "text" at bounding box center [311, 124] width 199 height 21
type input "renault"
click at [236, 167] on input "text" at bounding box center [258, 165] width 93 height 21
type input "symbol"
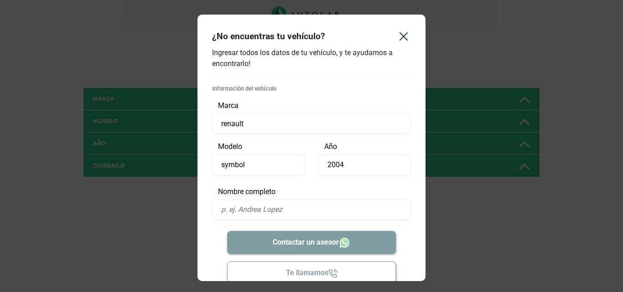
type input "2004"
drag, startPoint x: 241, startPoint y: 213, endPoint x: 238, endPoint y: 206, distance: 7.6
click at [239, 208] on input "text" at bounding box center [311, 210] width 199 height 21
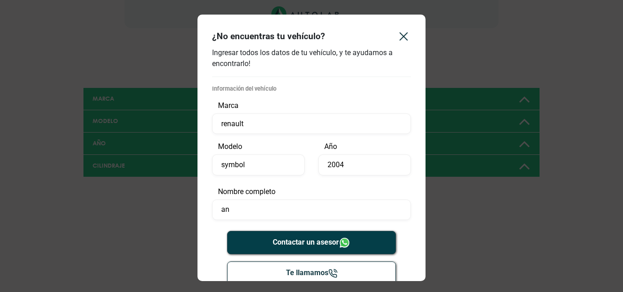
type input "a"
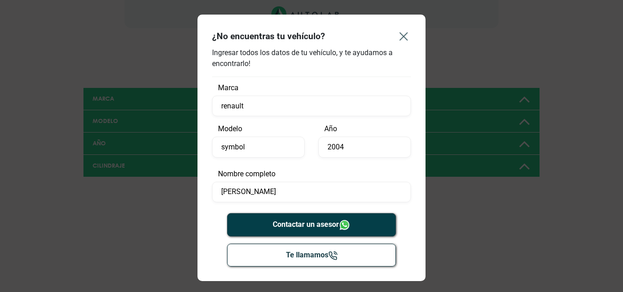
type input "[PERSON_NAME]"
click at [403, 36] on icon "Close" at bounding box center [403, 36] width 7 height 7
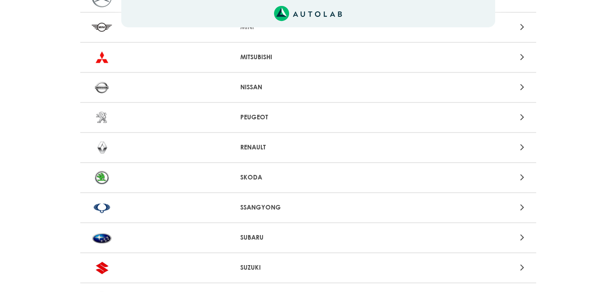
scroll to position [821, 0]
click at [242, 150] on p "RENAULT" at bounding box center [308, 147] width 136 height 10
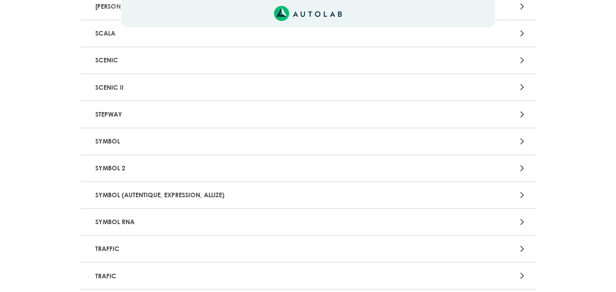
scroll to position [1141, 0]
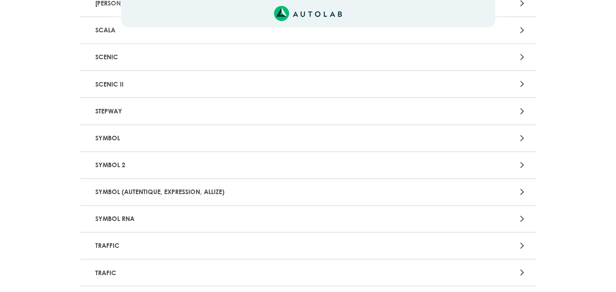
click at [111, 139] on p "SYMBOL" at bounding box center [234, 138] width 284 height 17
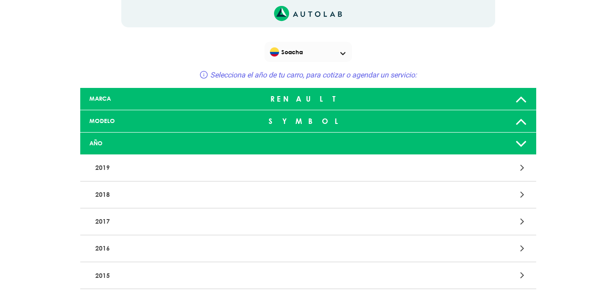
click at [521, 120] on icon at bounding box center [522, 121] width 12 height 18
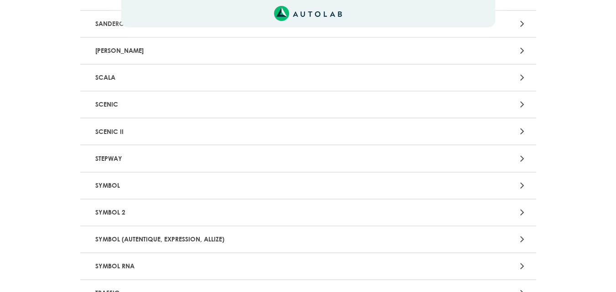
scroll to position [1095, 0]
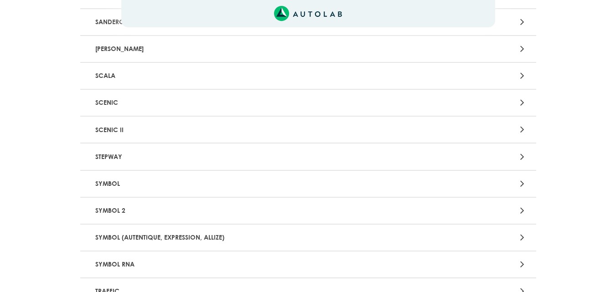
click at [186, 237] on p "SYMBOL (AUTENTIQUE, EXPRESSION, ALLIZE)" at bounding box center [234, 238] width 284 height 17
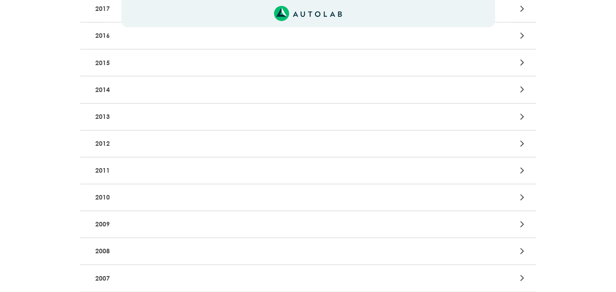
scroll to position [385, 0]
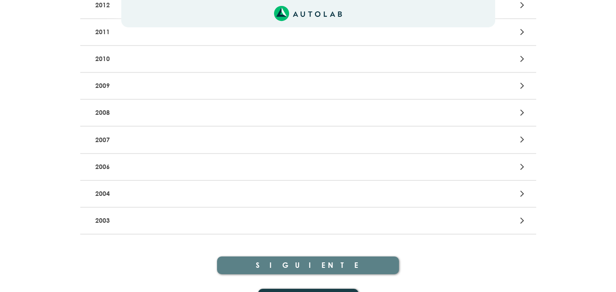
click at [178, 186] on p "2004" at bounding box center [234, 194] width 284 height 17
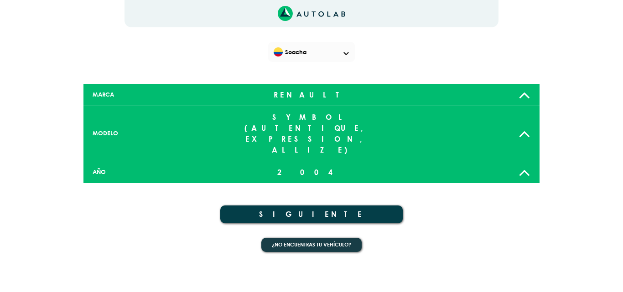
click at [305, 206] on button "SIGUIENTE" at bounding box center [311, 215] width 183 height 18
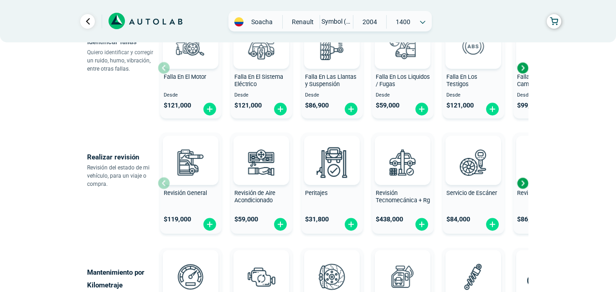
scroll to position [228, 0]
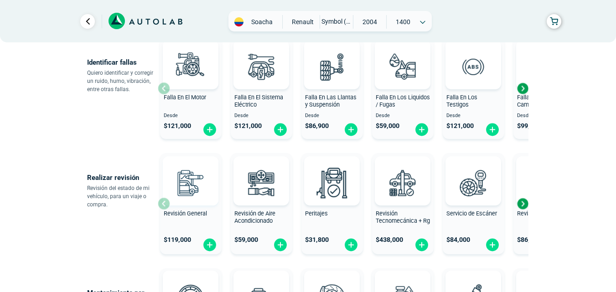
click at [193, 199] on img at bounding box center [191, 183] width 40 height 40
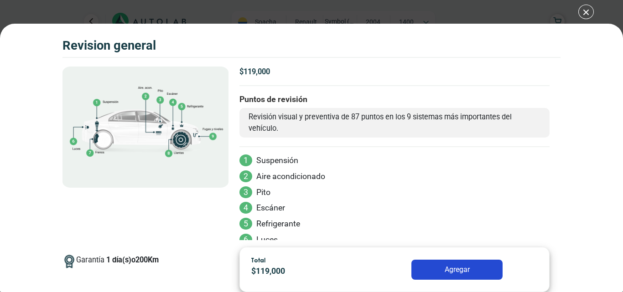
click at [460, 265] on button "Agregar" at bounding box center [457, 270] width 91 height 20
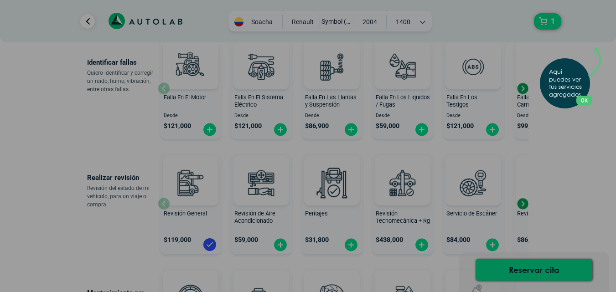
click at [551, 26] on div "Aquí puedes ver tus servicios agregados. OK .aex,.bex{fill:none!important;strok…" at bounding box center [308, 146] width 616 height 292
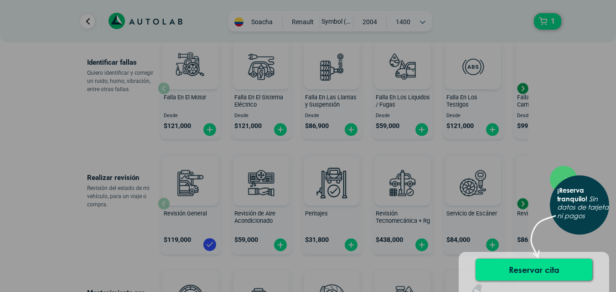
click at [575, 89] on div "× ¡Reserva tranquilo! Sin datos de tarjeta ni pagos" at bounding box center [308, 146] width 616 height 292
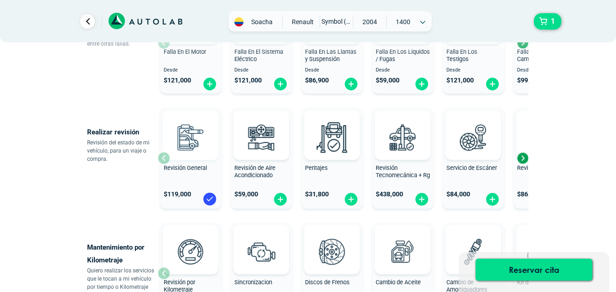
scroll to position [228, 0]
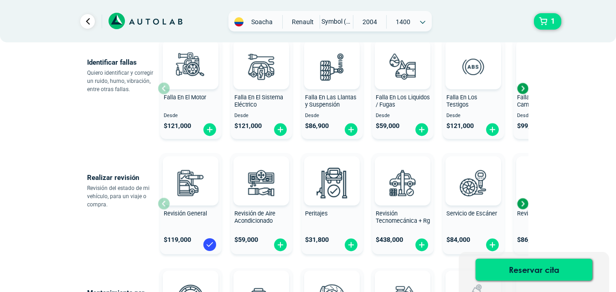
click at [193, 98] on span "Falla En El Motor" at bounding box center [185, 97] width 42 height 7
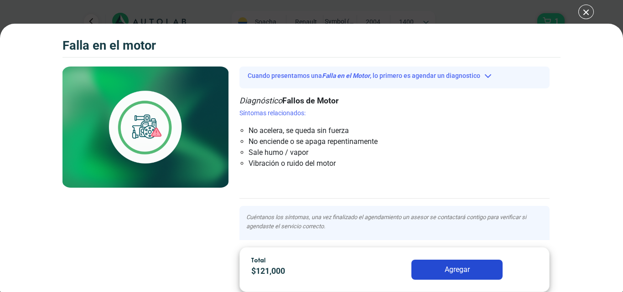
click at [444, 272] on button "Agregar" at bounding box center [457, 270] width 91 height 20
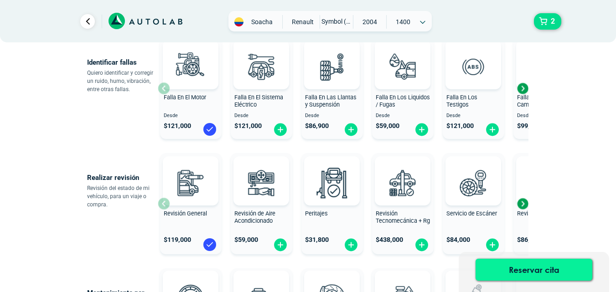
click at [530, 275] on button "Reservar cita" at bounding box center [534, 270] width 117 height 22
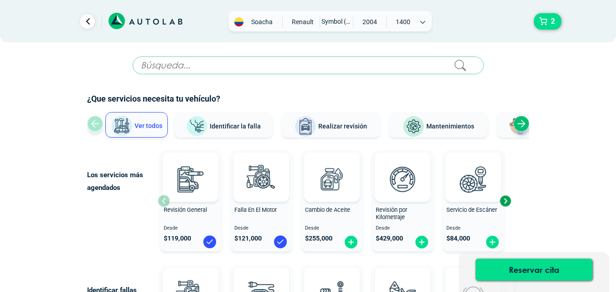
scroll to position [228, 0]
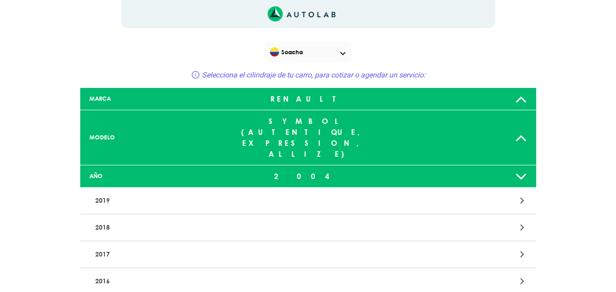
scroll to position [385, 0]
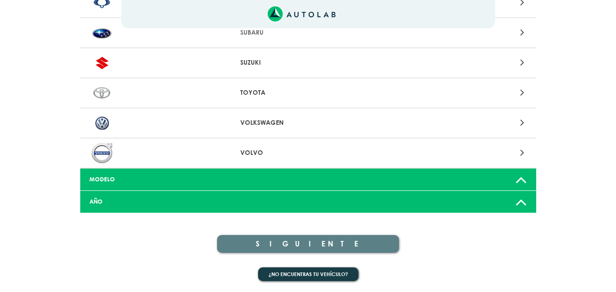
scroll to position [821, 0]
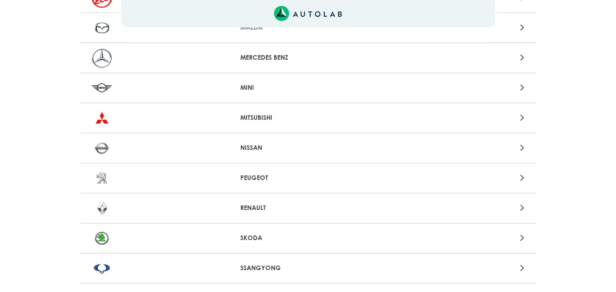
scroll to position [776, 0]
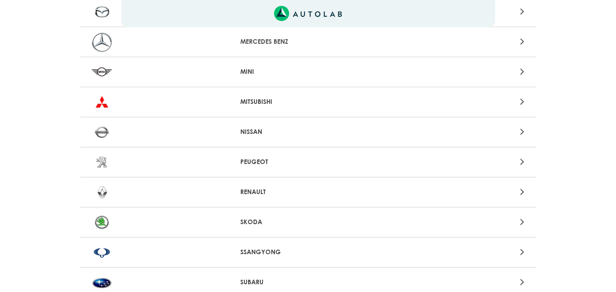
click at [237, 195] on div "RENAULT" at bounding box center [308, 193] width 149 height 10
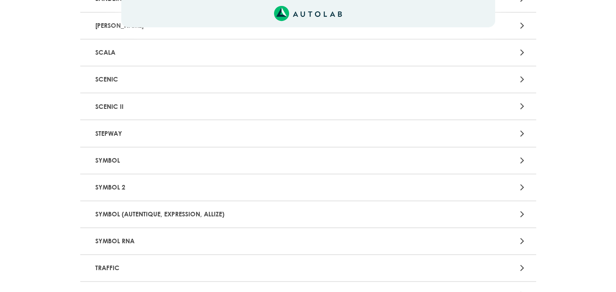
scroll to position [1141, 0]
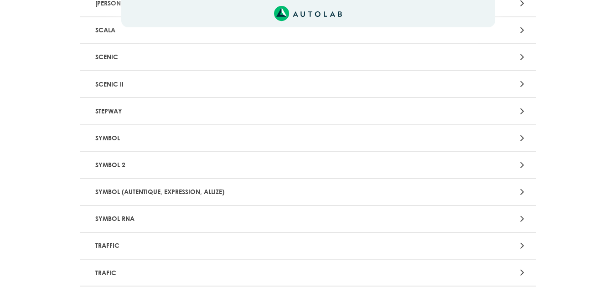
click at [153, 191] on p "SYMBOL (AUTENTIQUE, EXPRESSION, ALLIZE)" at bounding box center [234, 192] width 284 height 17
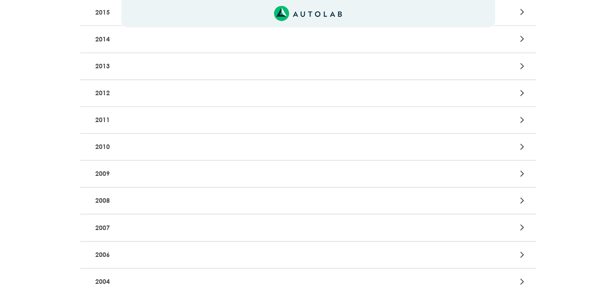
scroll to position [385, 0]
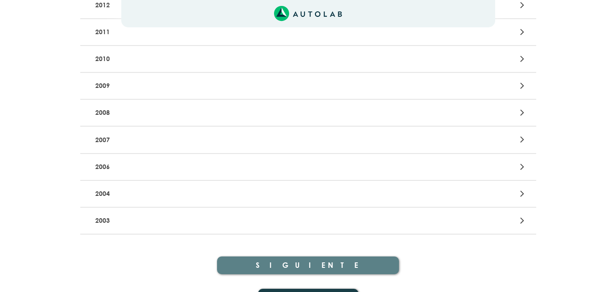
click at [193, 186] on p "2004" at bounding box center [234, 194] width 284 height 17
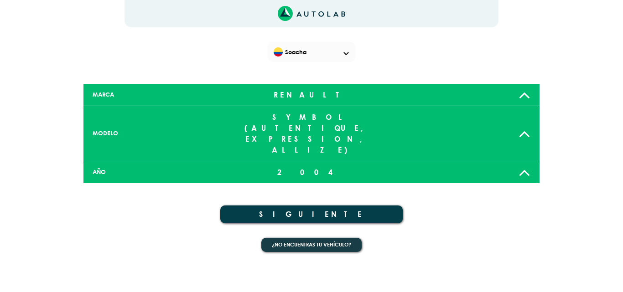
click at [293, 206] on button "SIGUIENTE" at bounding box center [311, 215] width 183 height 18
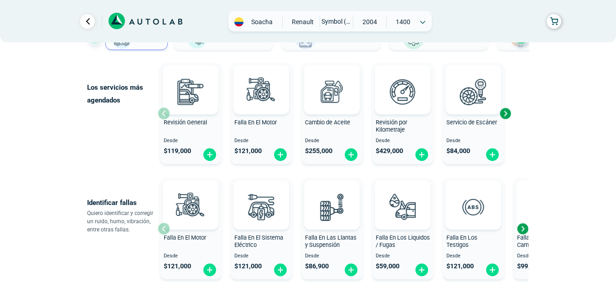
scroll to position [91, 0]
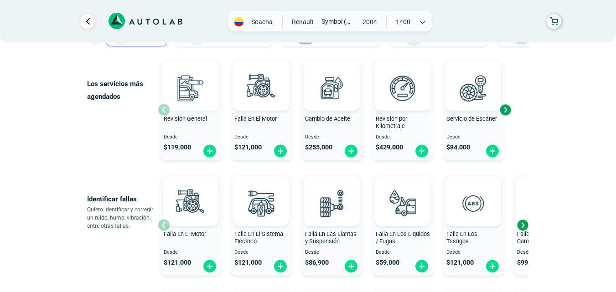
click at [189, 95] on img at bounding box center [191, 88] width 40 height 40
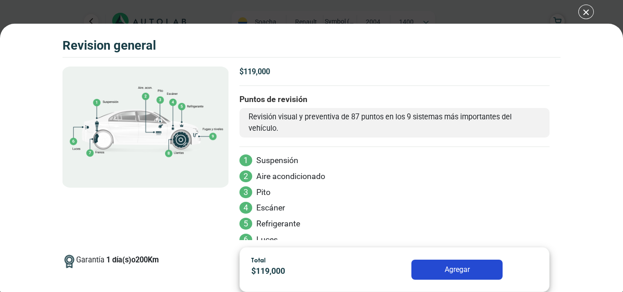
click at [465, 266] on button "Agregar" at bounding box center [457, 270] width 91 height 20
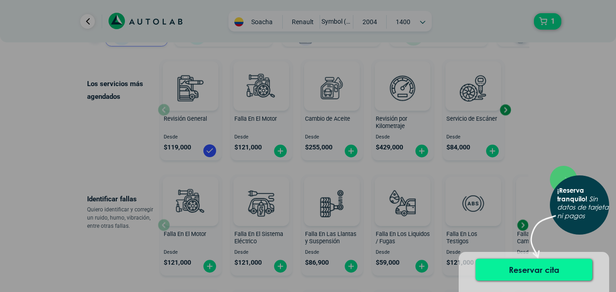
click at [558, 271] on button "Reservar cita" at bounding box center [534, 270] width 117 height 22
